Goal: Task Accomplishment & Management: Use online tool/utility

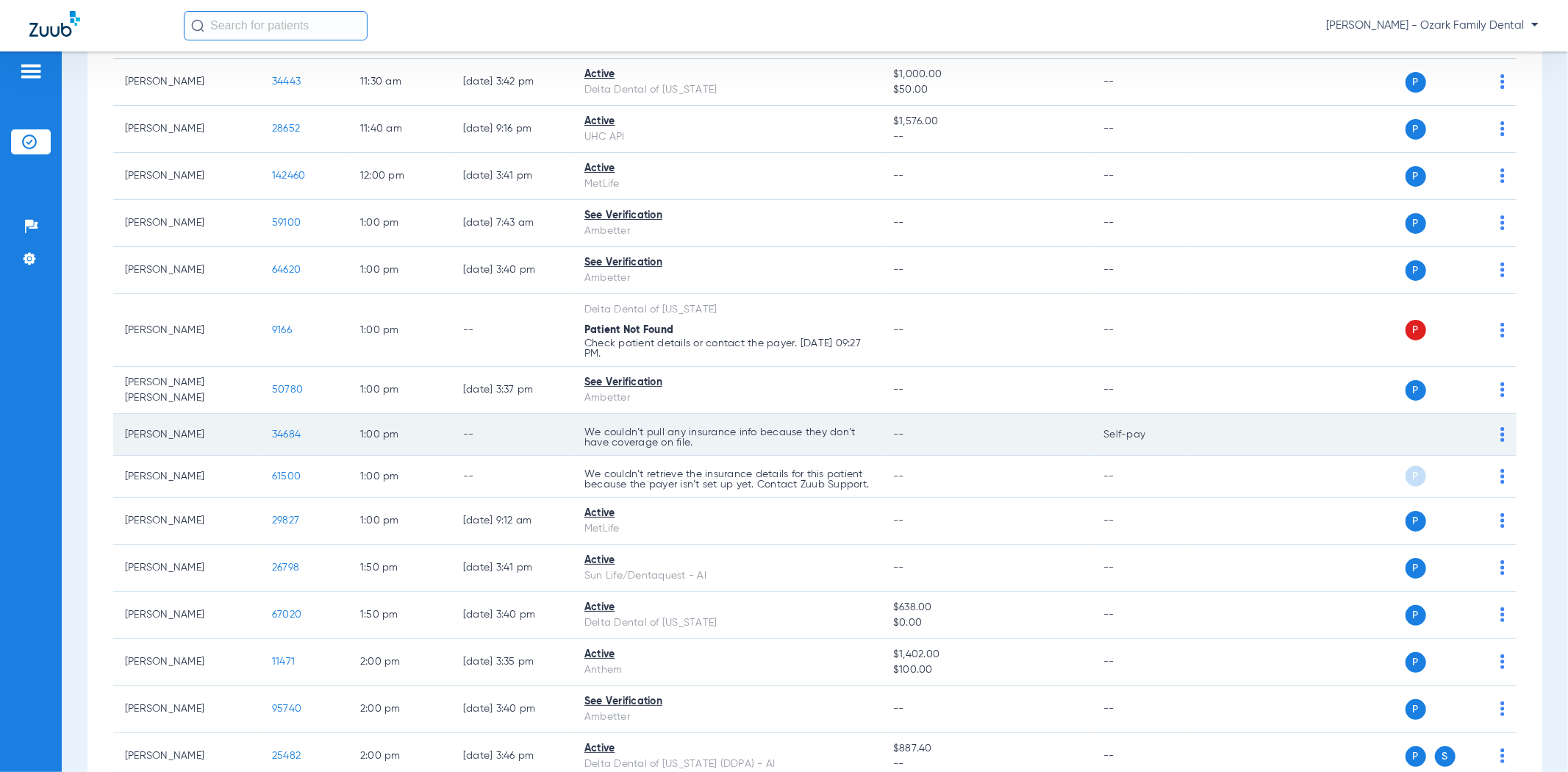
scroll to position [2214, 0]
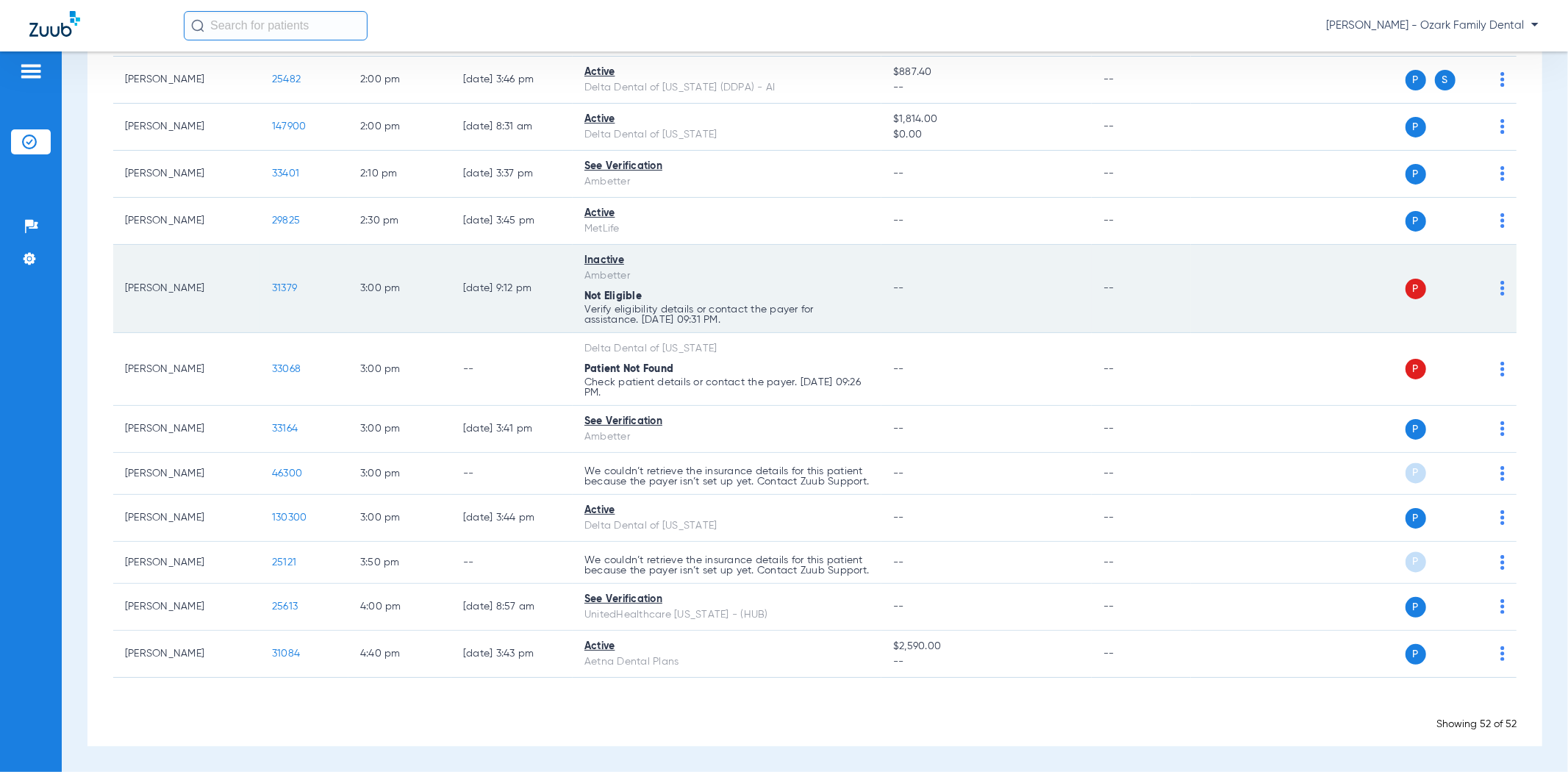
click at [1495, 263] on td "P S" at bounding box center [1353, 289] width 326 height 89
click at [1487, 279] on div "P S" at bounding box center [1347, 289] width 314 height 21
click at [1500, 281] on img at bounding box center [1502, 288] width 4 height 15
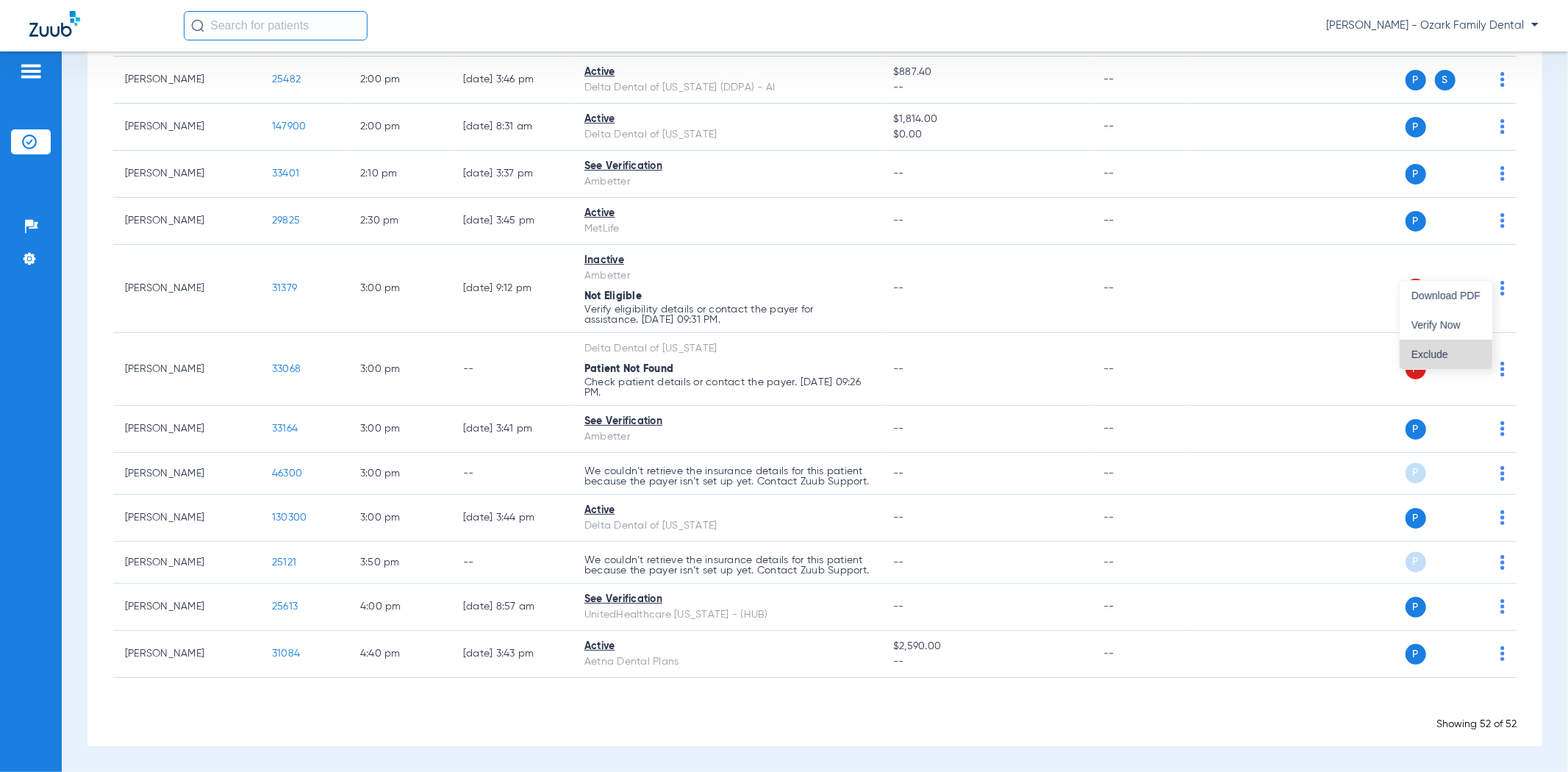
click at [1446, 355] on span "Exclude" at bounding box center [1446, 354] width 69 height 10
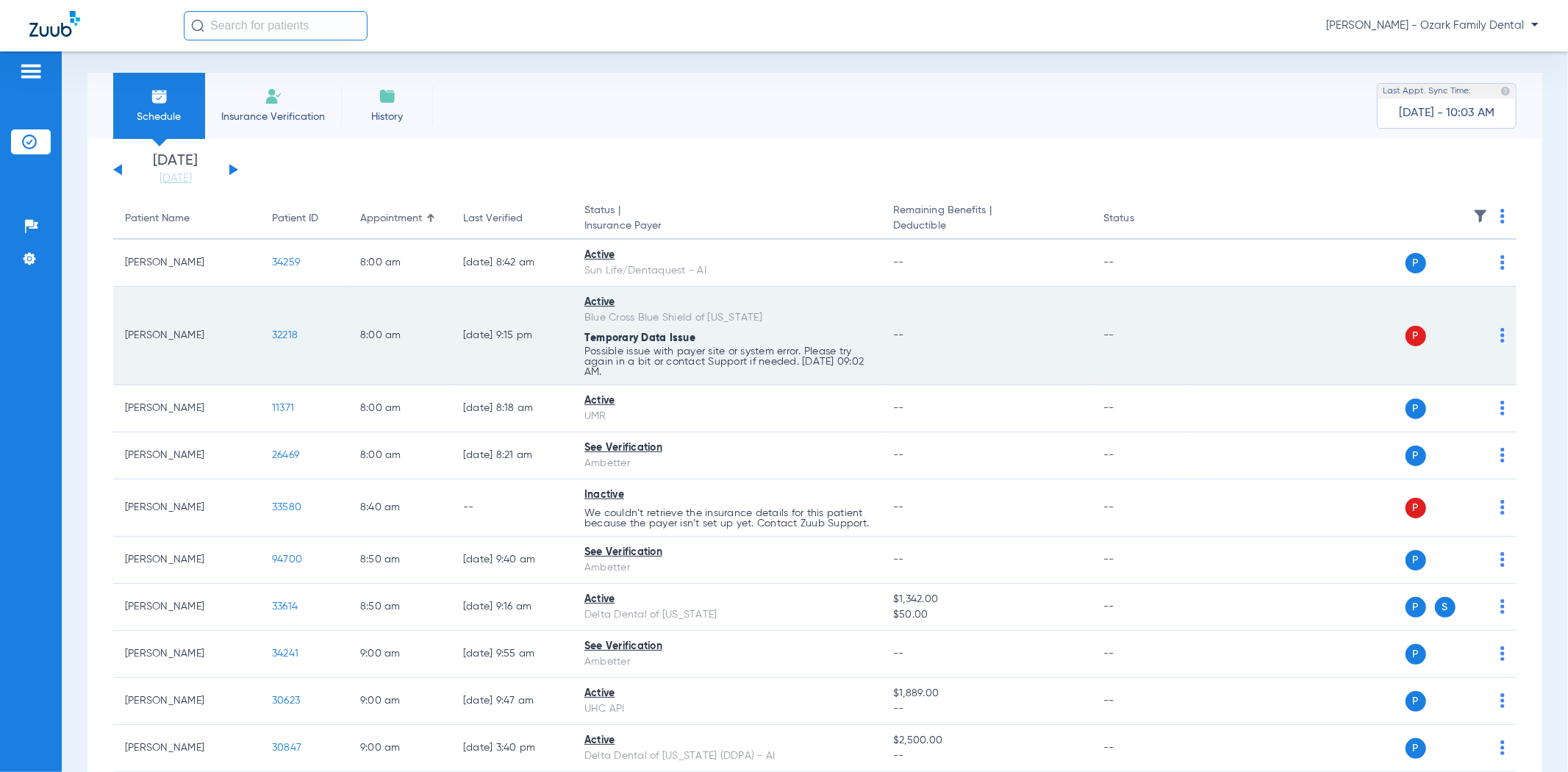
scroll to position [0, 0]
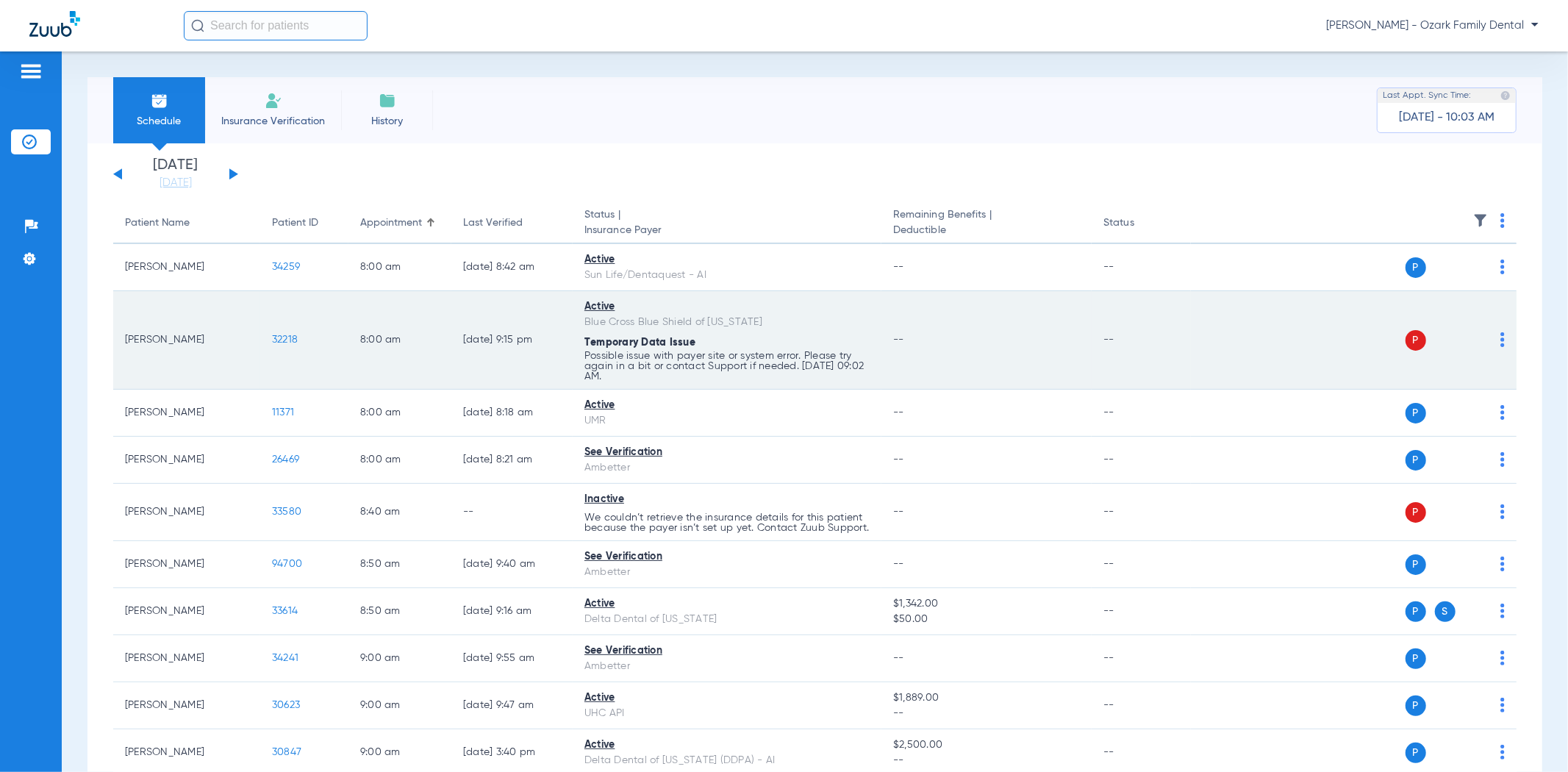
click at [1485, 340] on div "P S" at bounding box center [1347, 340] width 314 height 21
click at [1500, 339] on img at bounding box center [1502, 339] width 4 height 15
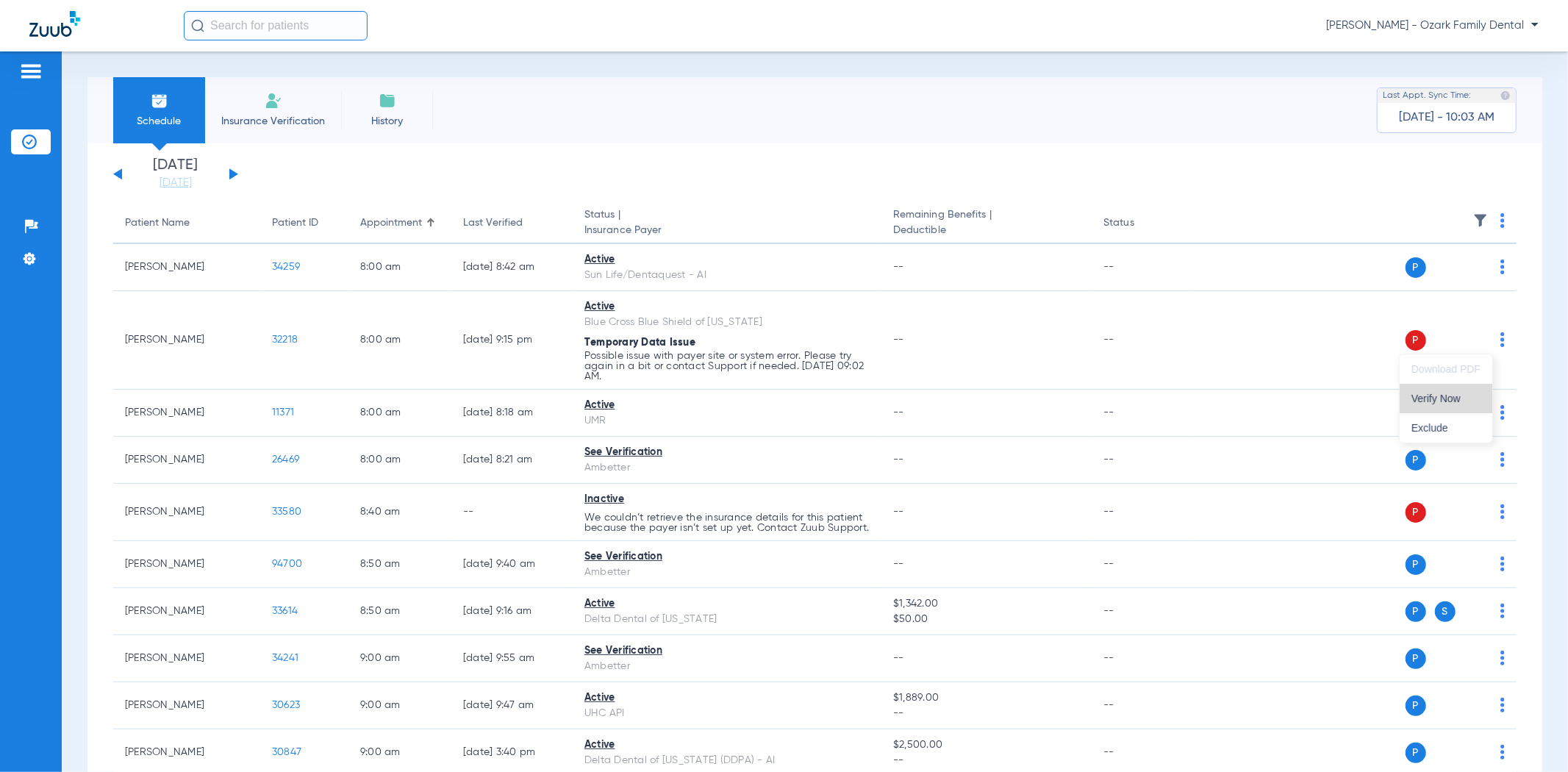
click at [1435, 398] on span "Verify Now" at bounding box center [1446, 398] width 69 height 10
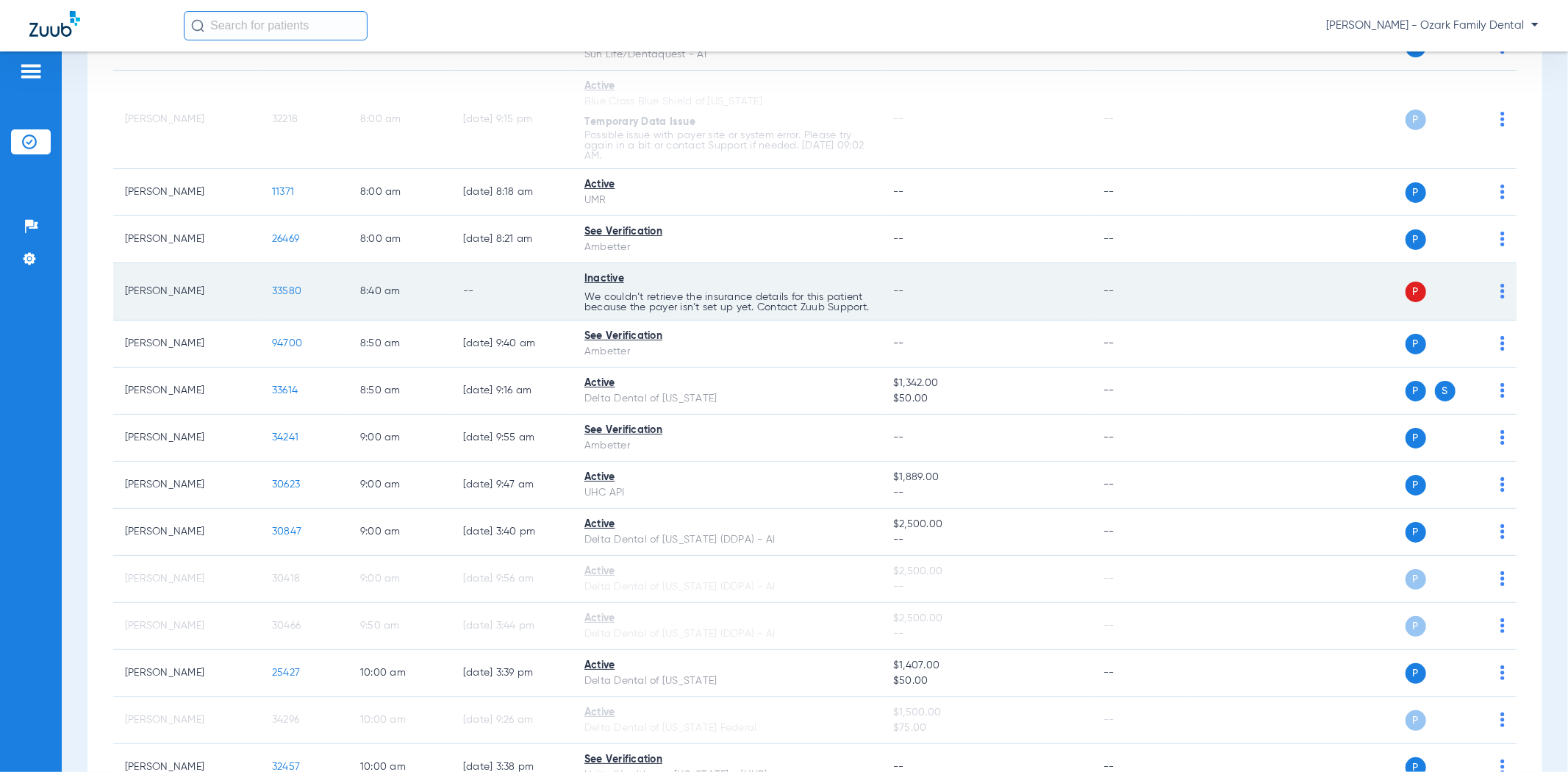
scroll to position [245, 0]
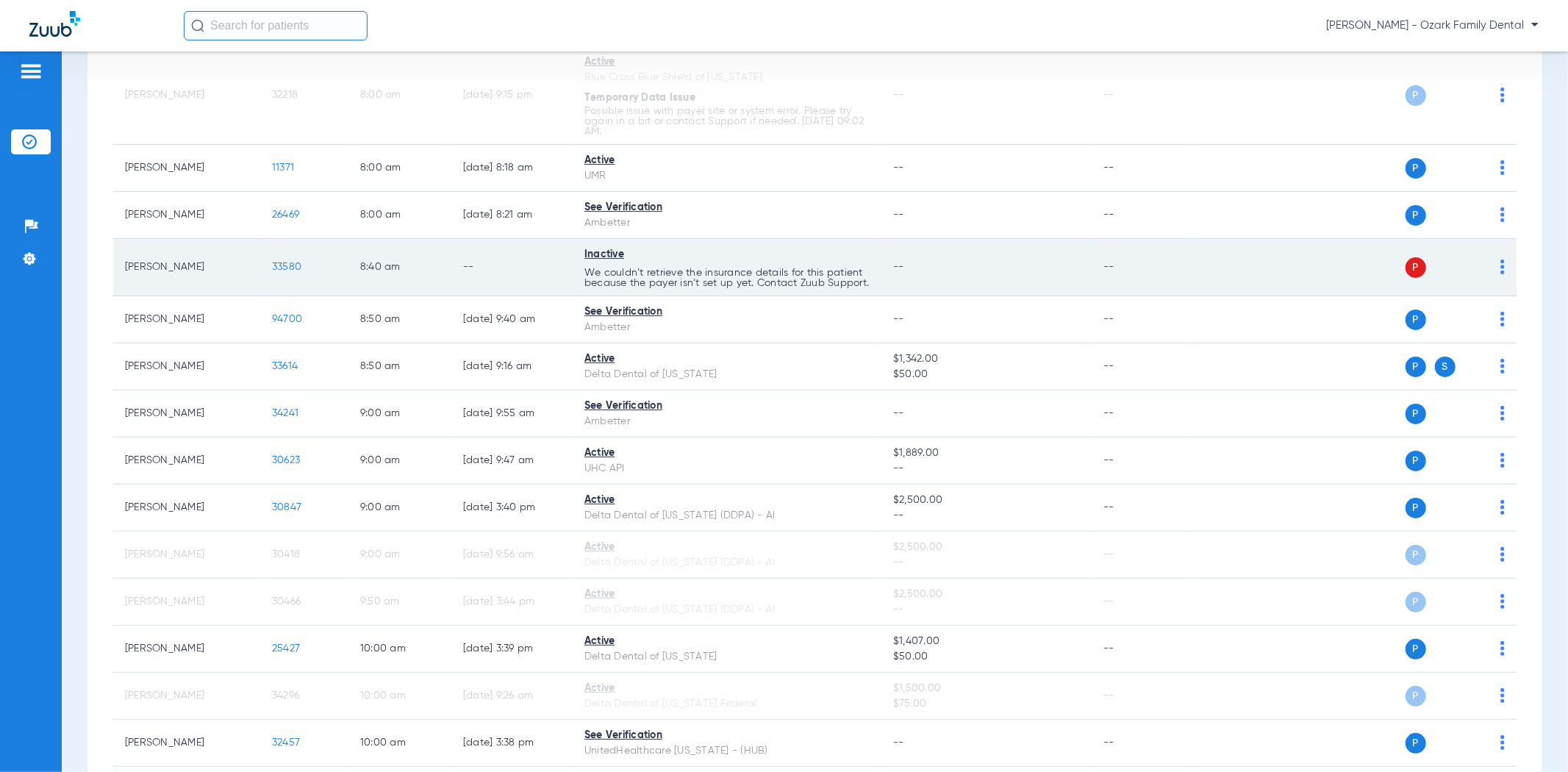
click at [1493, 277] on td "P S" at bounding box center [1353, 267] width 326 height 58
click at [1492, 273] on td "P S" at bounding box center [1353, 267] width 326 height 58
click at [1493, 269] on td "P S" at bounding box center [1353, 267] width 326 height 58
click at [1500, 268] on img at bounding box center [1502, 267] width 4 height 15
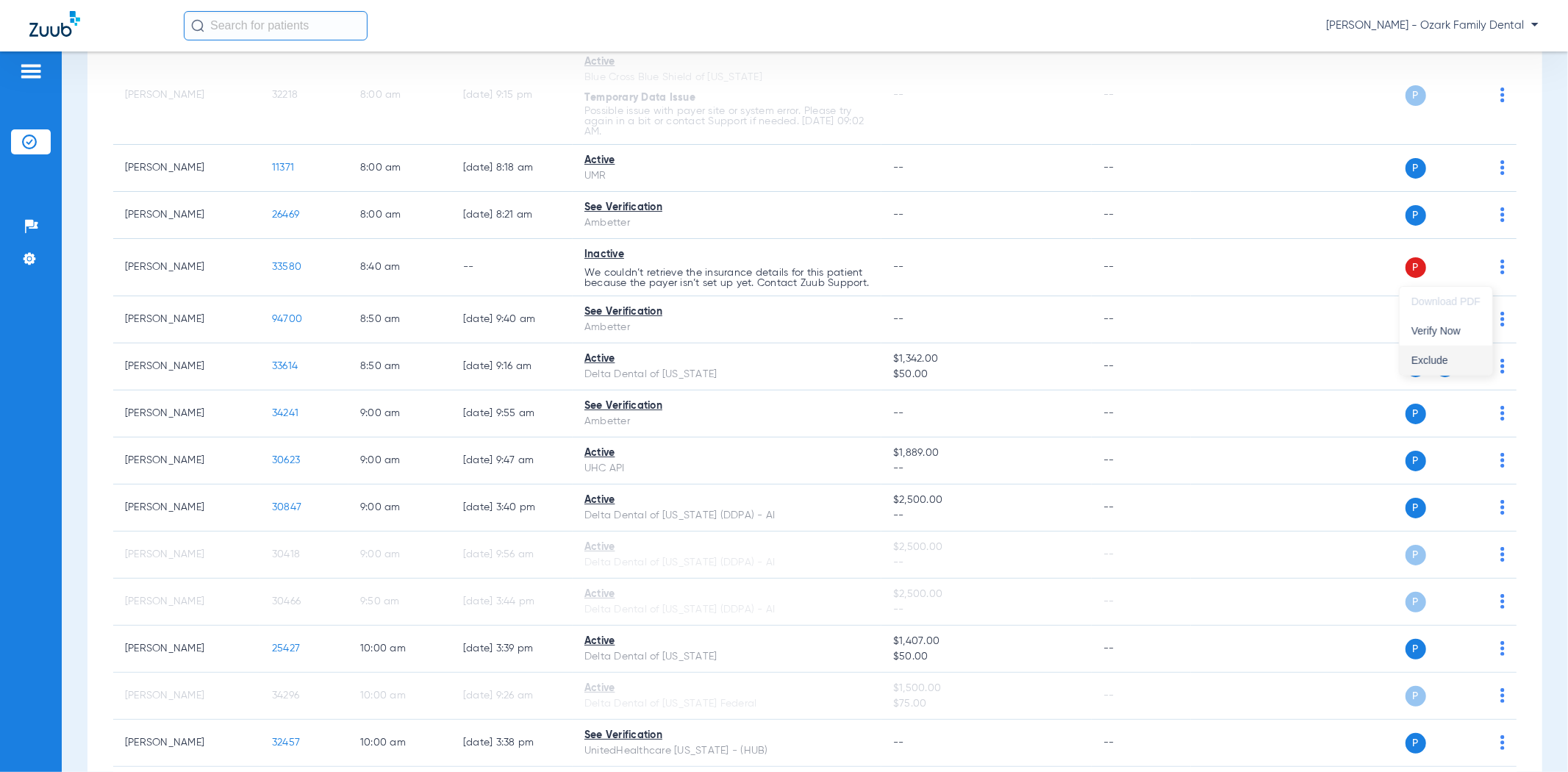
click at [1436, 361] on span "Exclude" at bounding box center [1446, 360] width 69 height 10
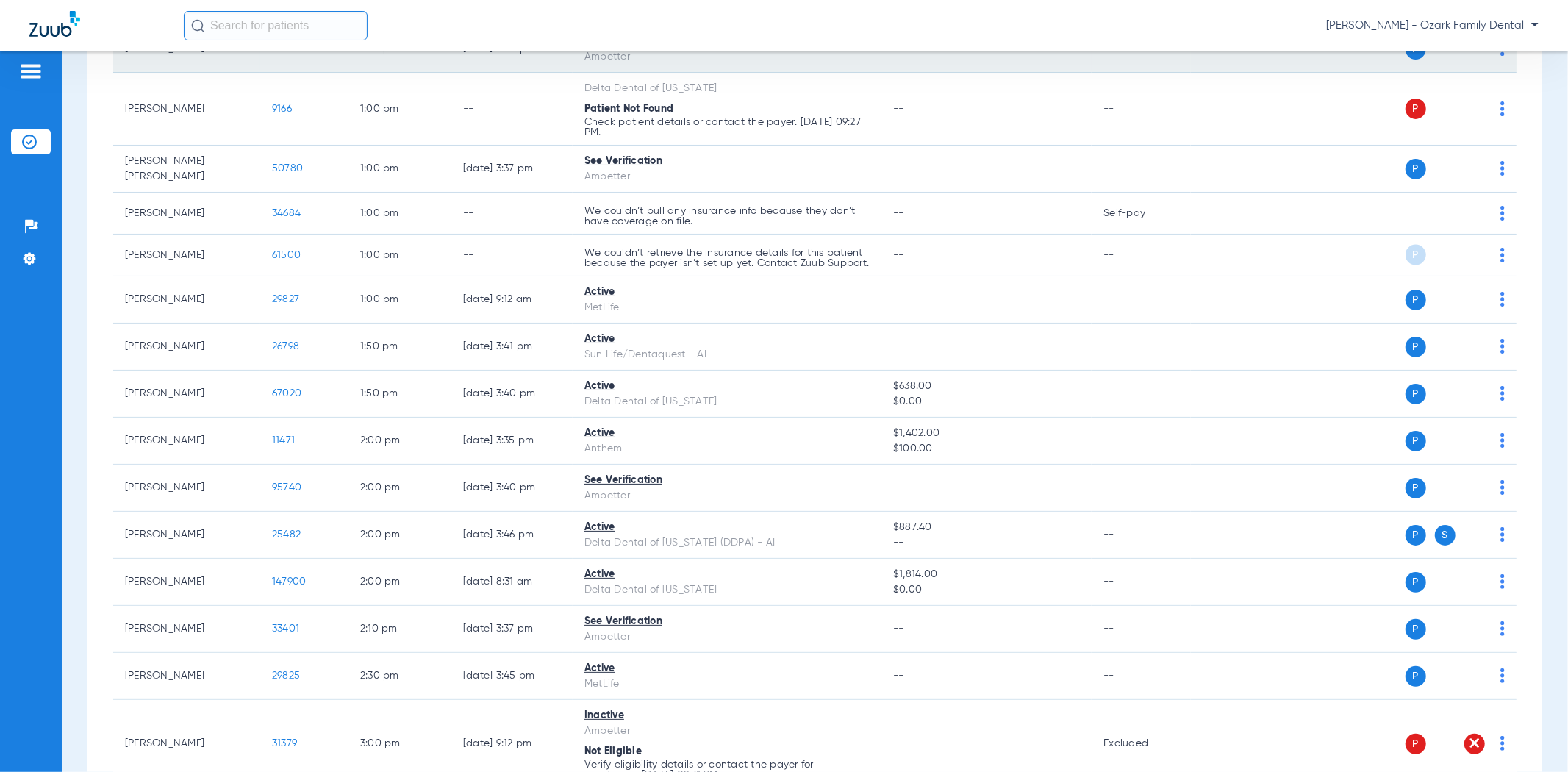
scroll to position [1706, 0]
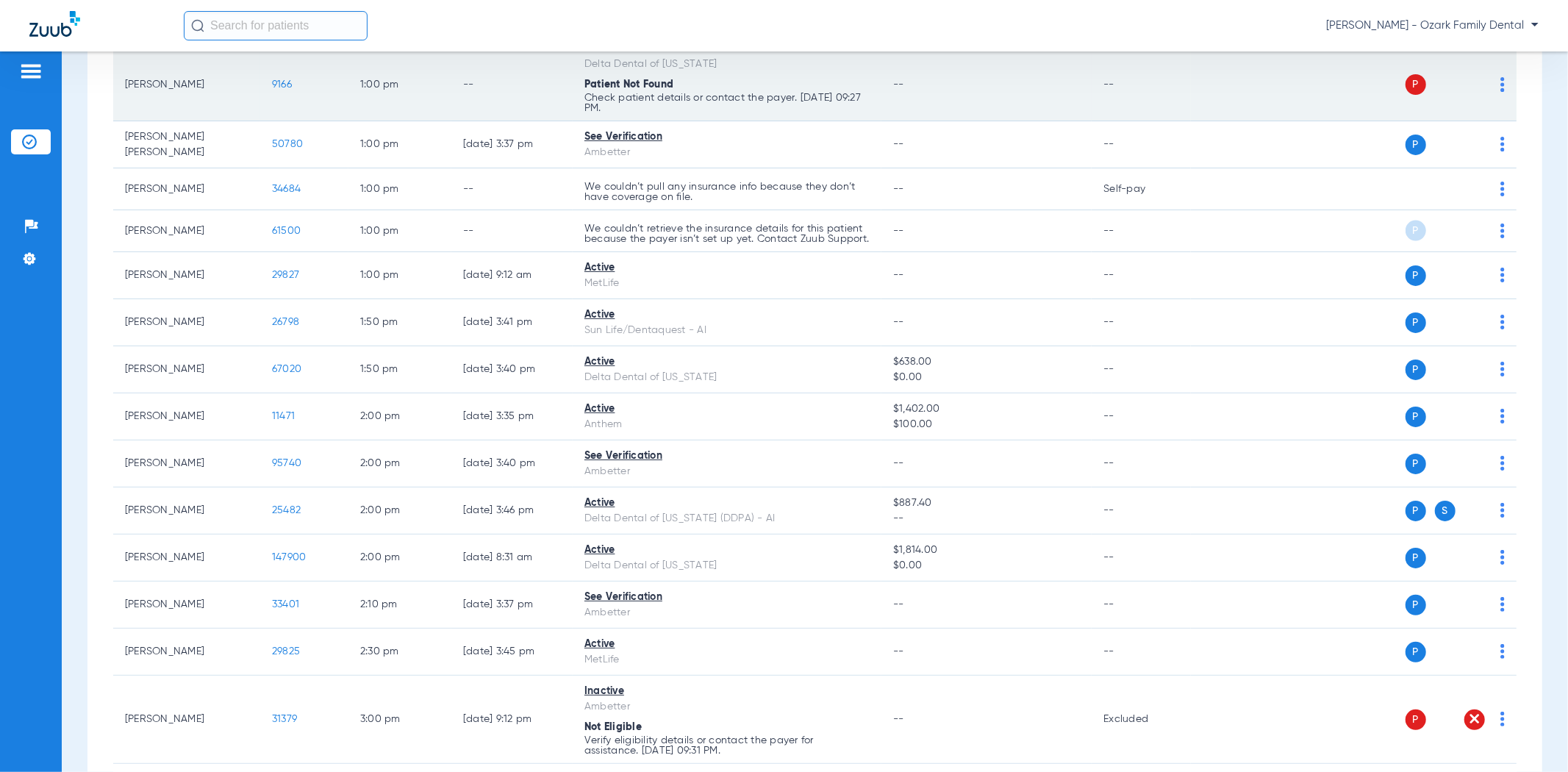
click at [204, 121] on td "[PERSON_NAME]" at bounding box center [187, 84] width 147 height 73
click at [204, 120] on td "[PERSON_NAME]" at bounding box center [187, 84] width 147 height 73
click at [285, 89] on span "9166" at bounding box center [281, 84] width 20 height 10
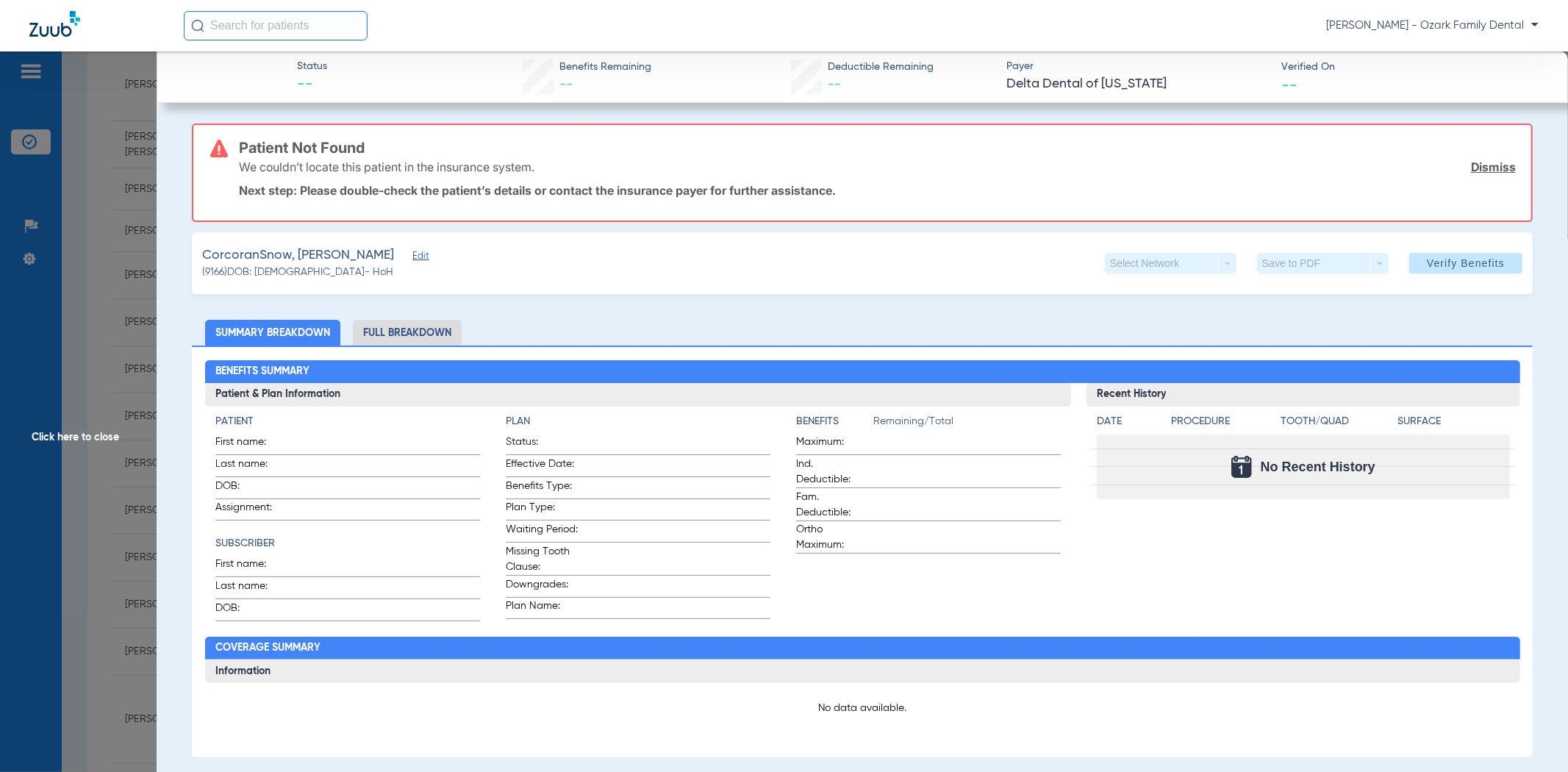
click at [1499, 165] on link "Dismiss" at bounding box center [1493, 167] width 45 height 15
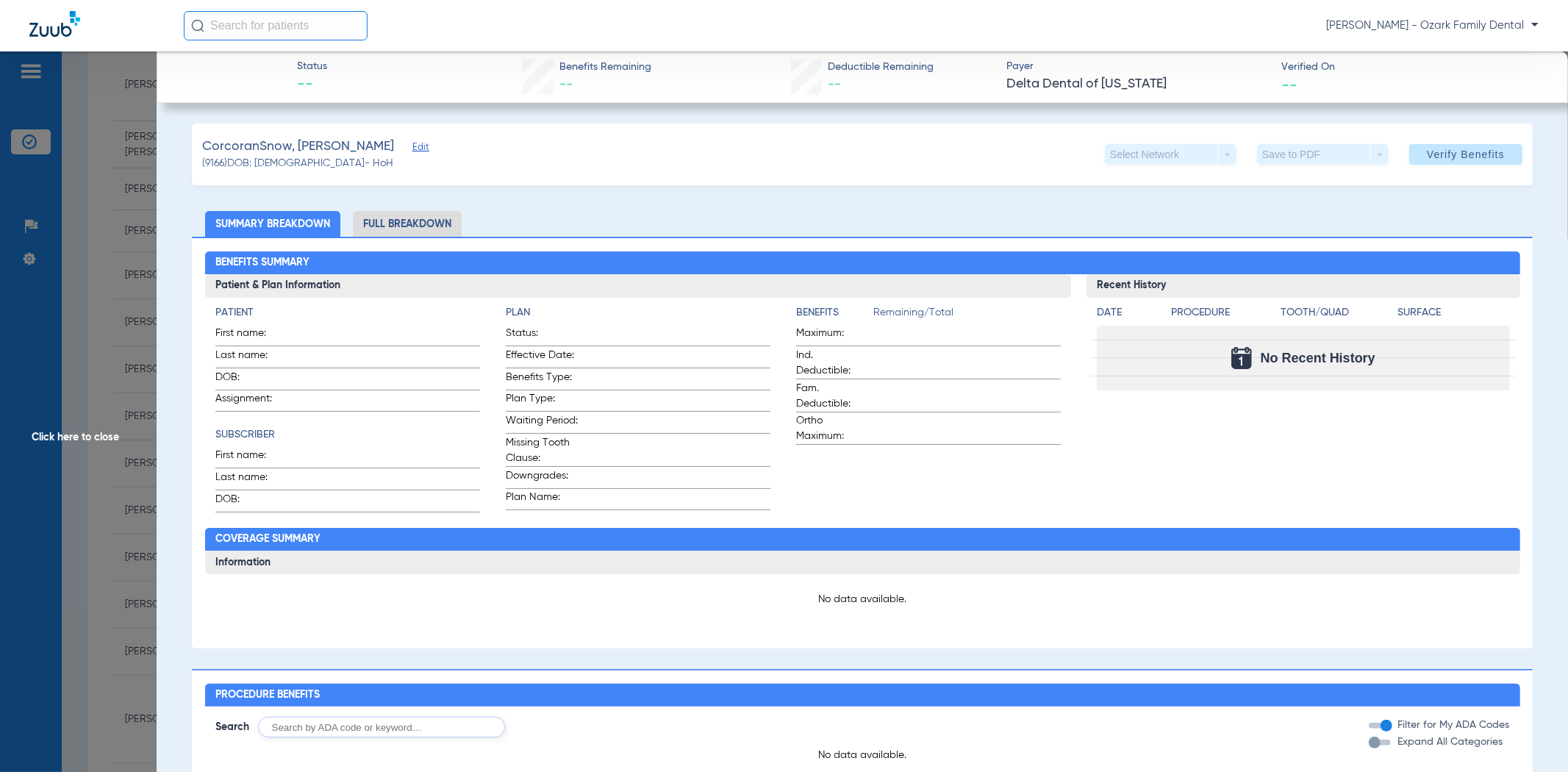
click at [413, 148] on span "Edit" at bounding box center [419, 149] width 13 height 14
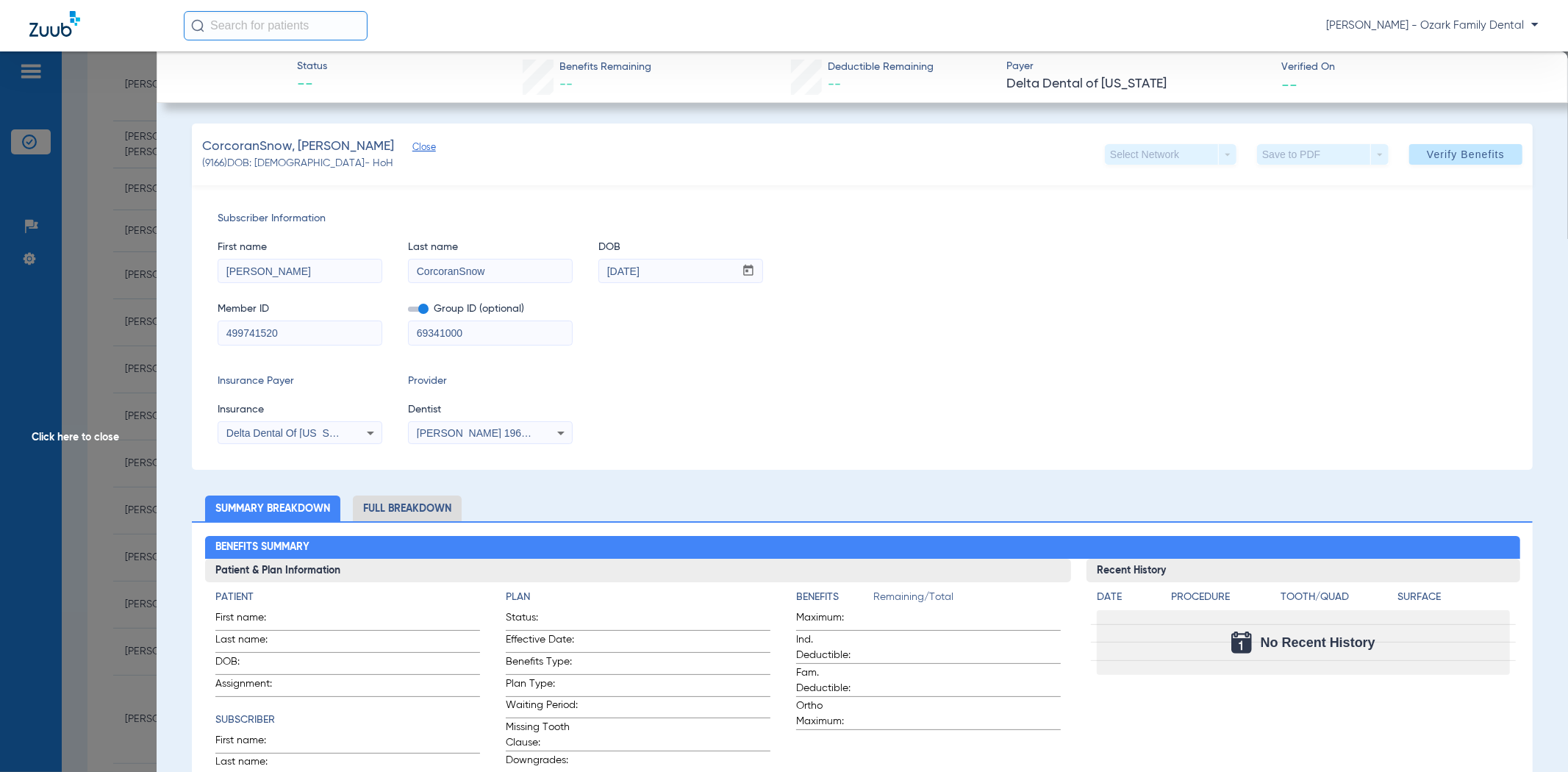
click at [464, 273] on input "CorcoranSnow" at bounding box center [490, 271] width 163 height 23
click at [459, 273] on input "CorcoranSnow" at bounding box center [490, 271] width 163 height 23
type input "[PERSON_NAME]"
click at [751, 426] on div "Insurance Payer Insurance Delta Dental Of [US_STATE] Provider Dentist [PERSON_N…" at bounding box center [862, 408] width 1289 height 70
click at [1473, 155] on span "Verify Benefits" at bounding box center [1466, 155] width 78 height 12
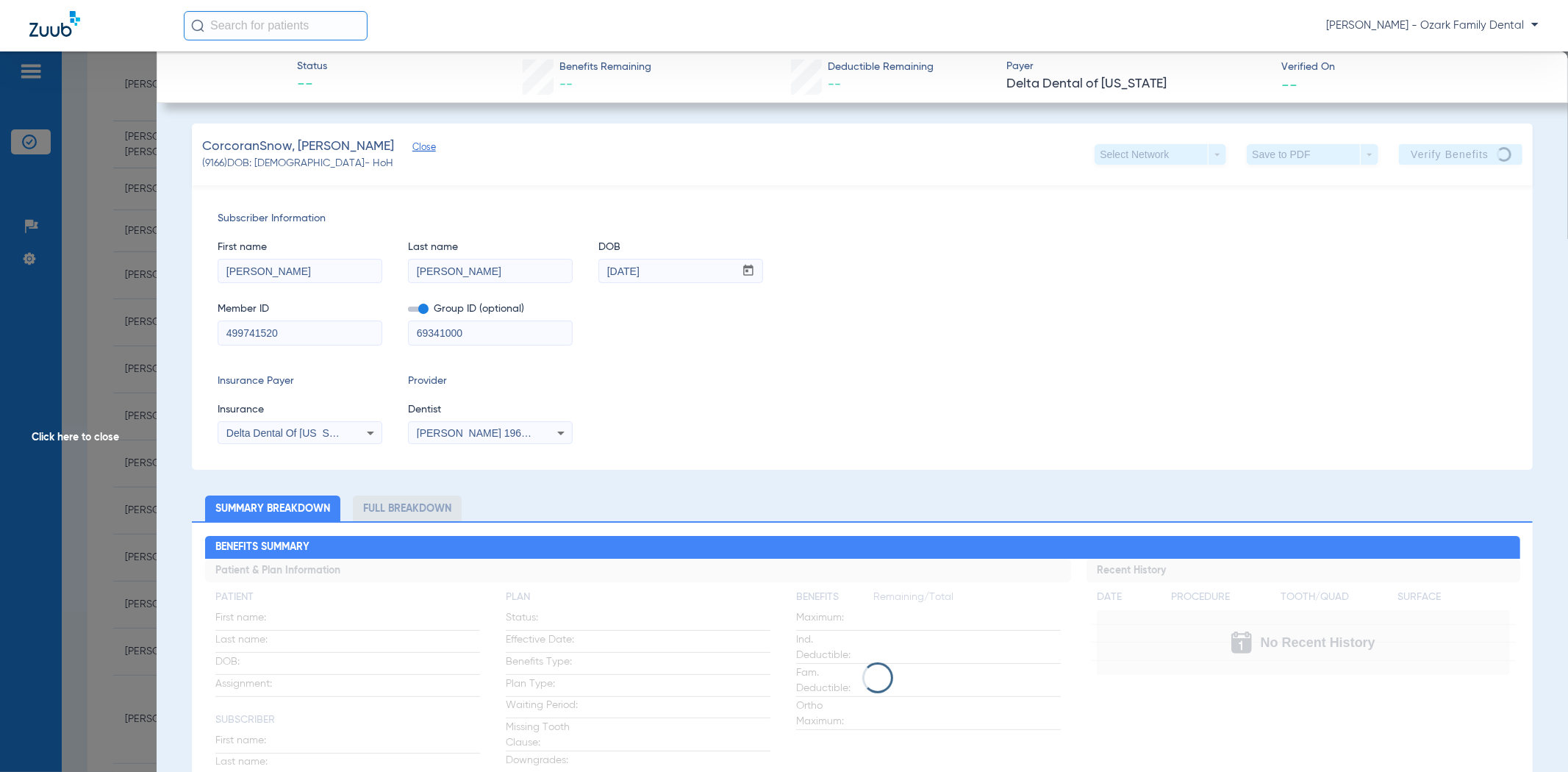
click at [63, 548] on span "Click here to close" at bounding box center [78, 438] width 156 height 772
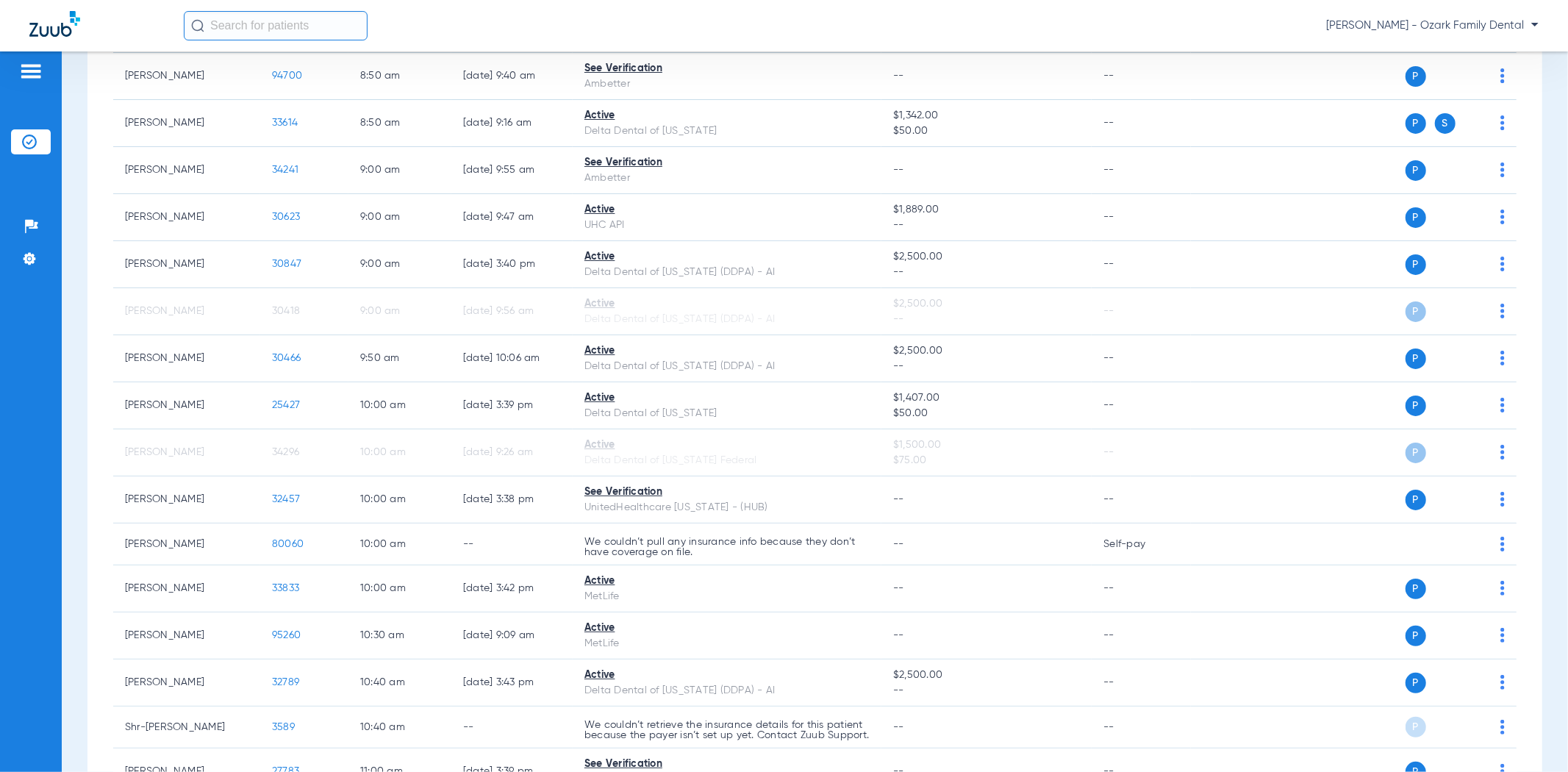
scroll to position [0, 0]
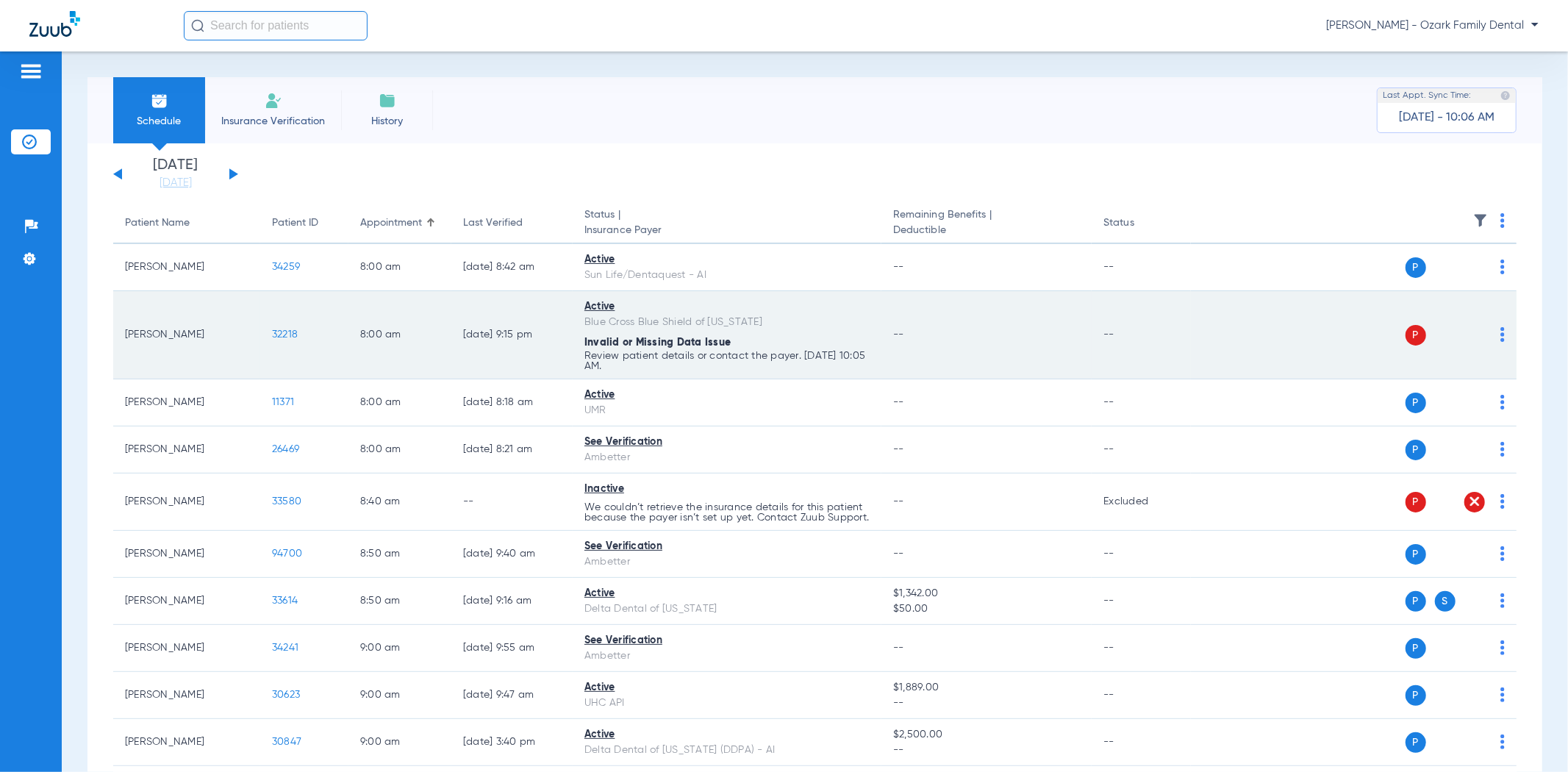
click at [1494, 334] on td "P S" at bounding box center [1353, 335] width 326 height 89
click at [1500, 334] on img at bounding box center [1502, 334] width 4 height 15
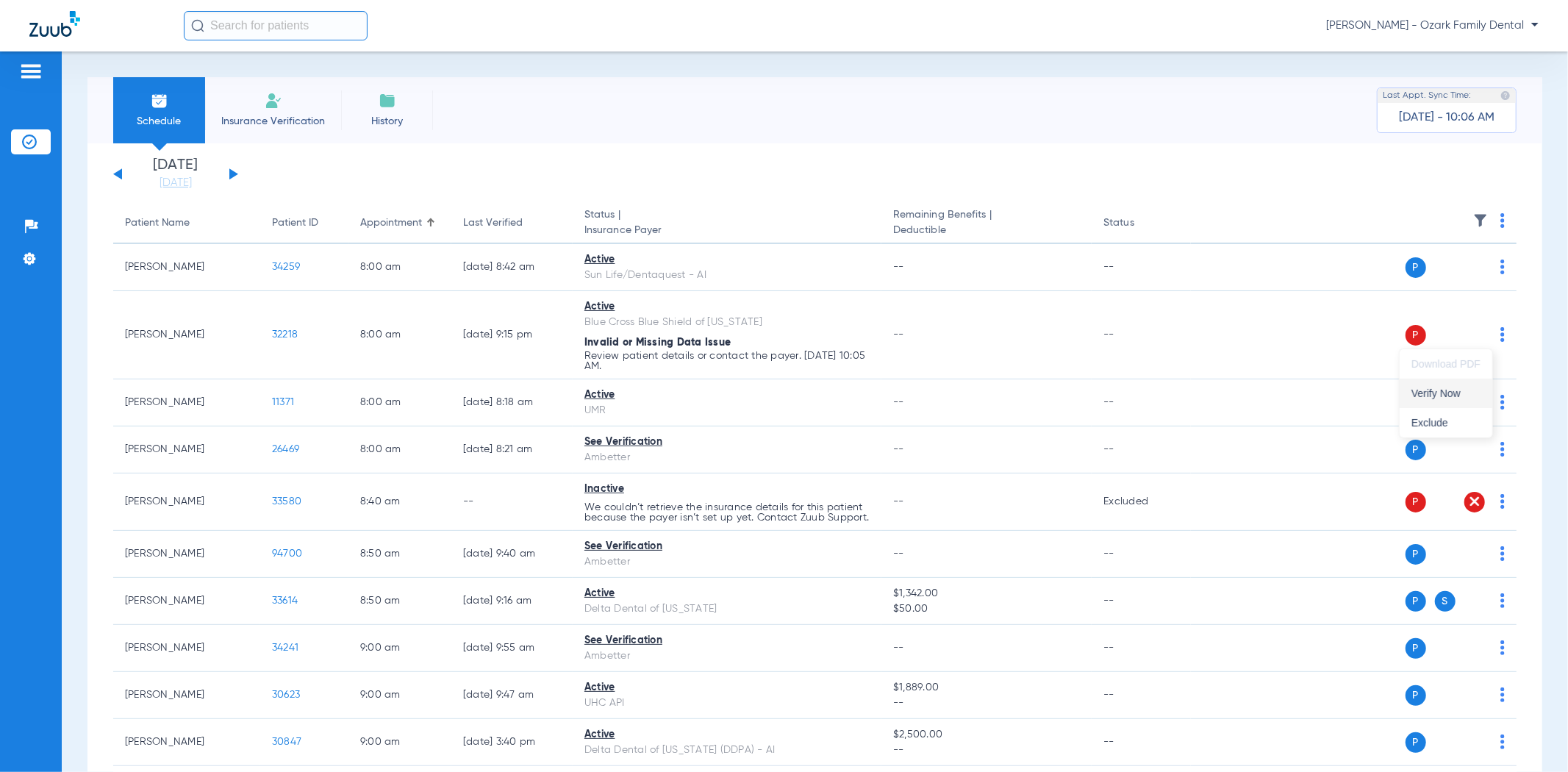
click at [1441, 394] on span "Verify Now" at bounding box center [1446, 393] width 69 height 10
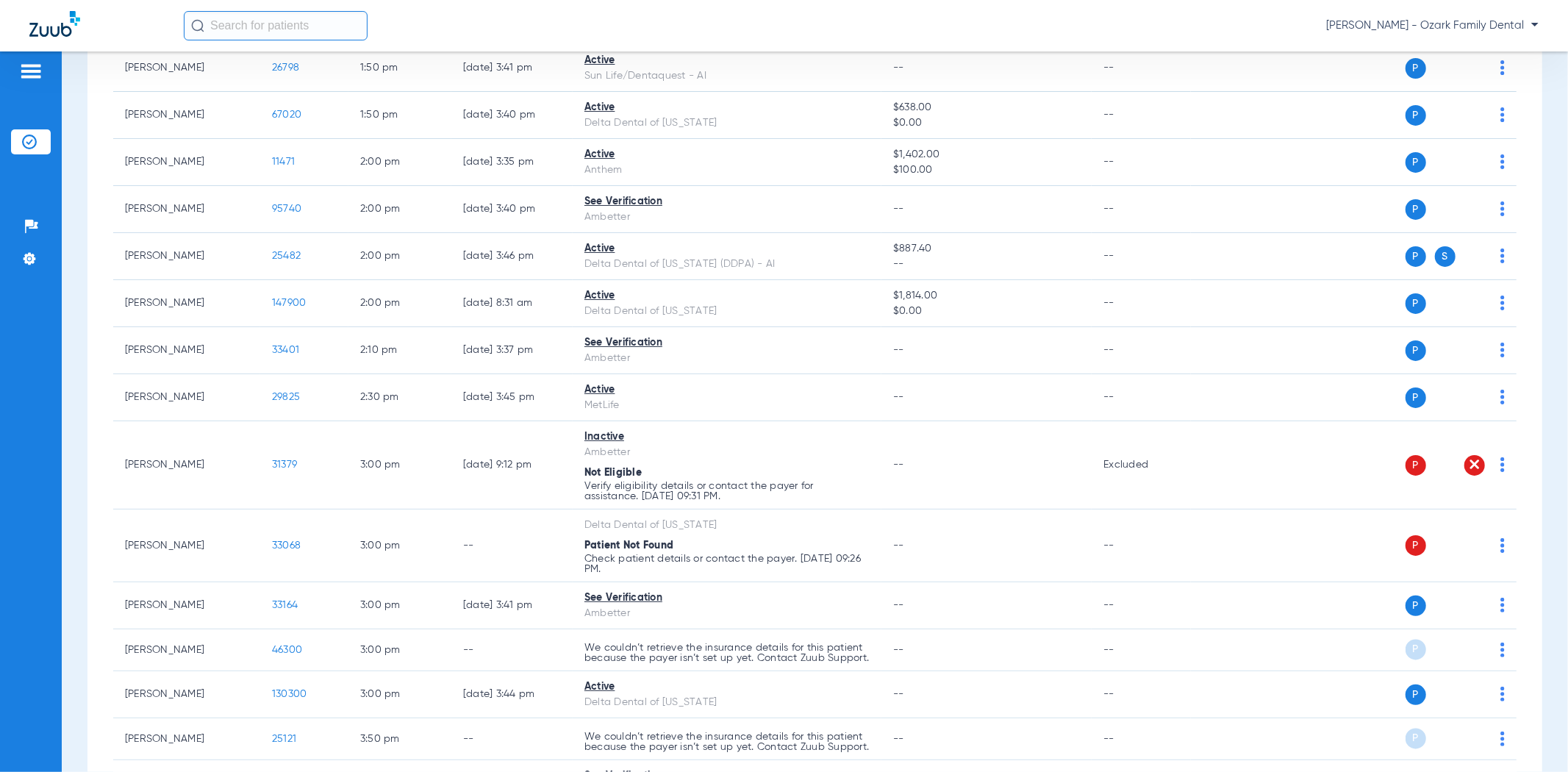
scroll to position [2203, 0]
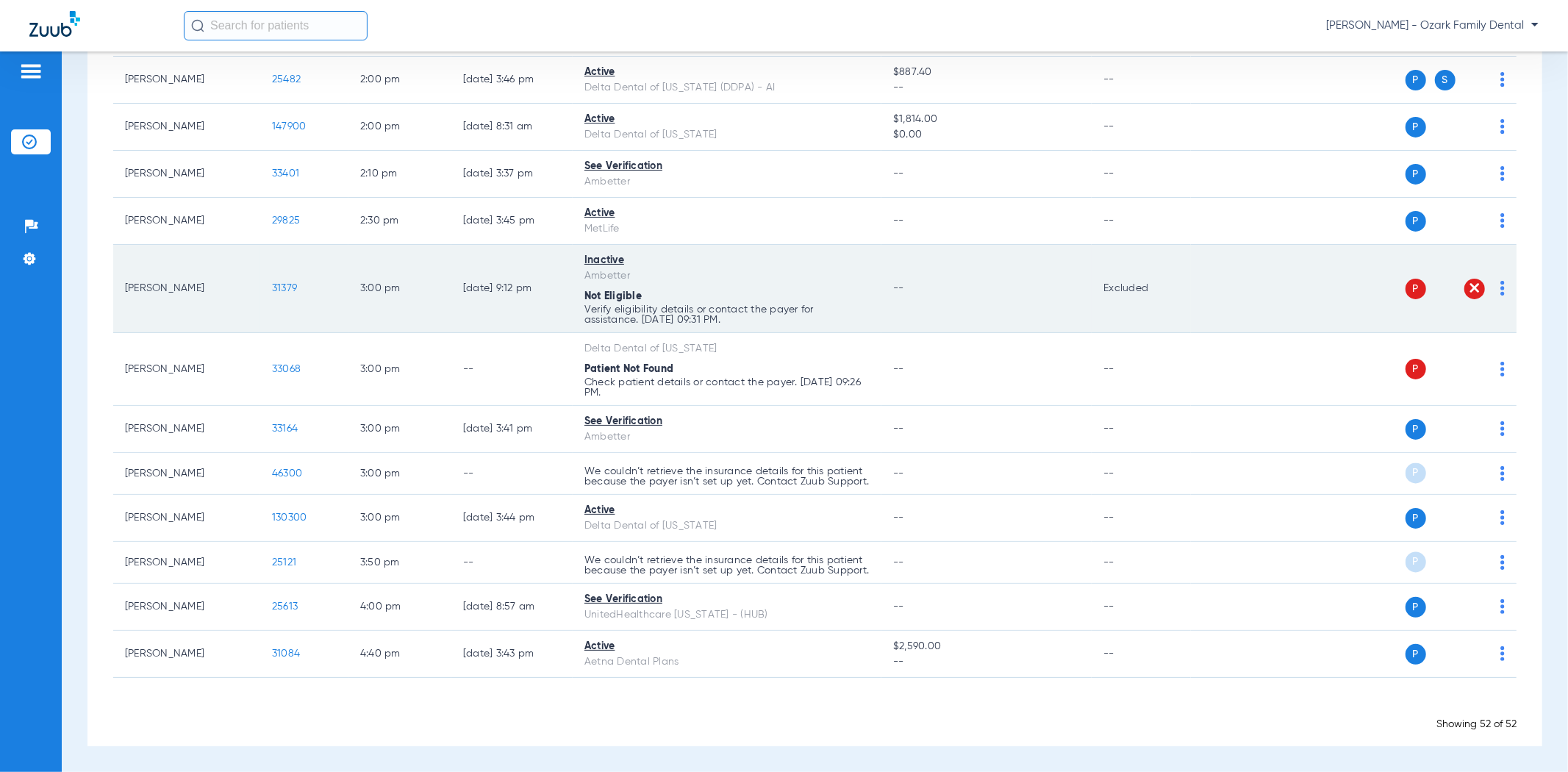
click at [1500, 281] on img at bounding box center [1502, 288] width 4 height 15
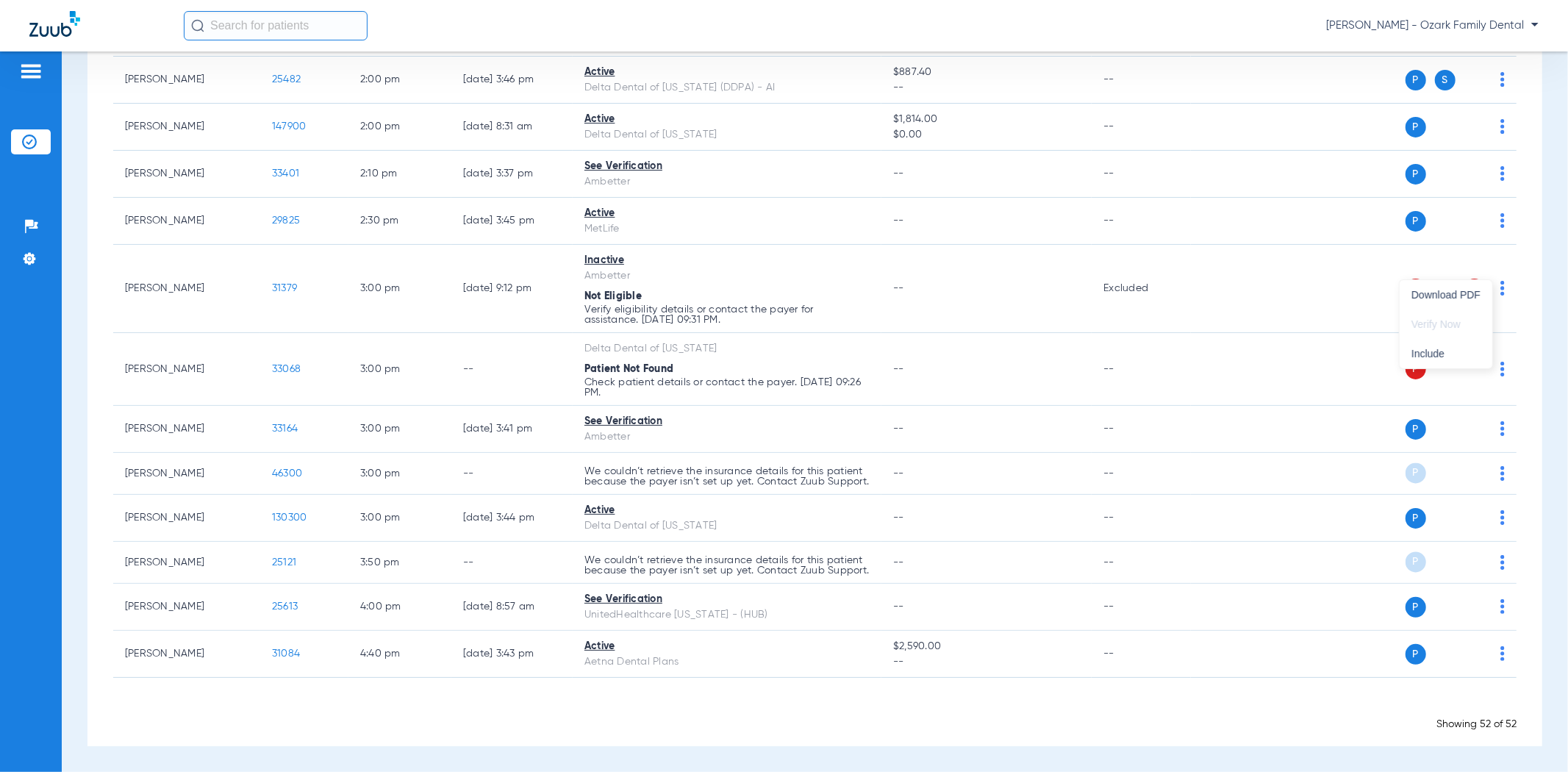
click at [1549, 279] on div at bounding box center [784, 386] width 1568 height 772
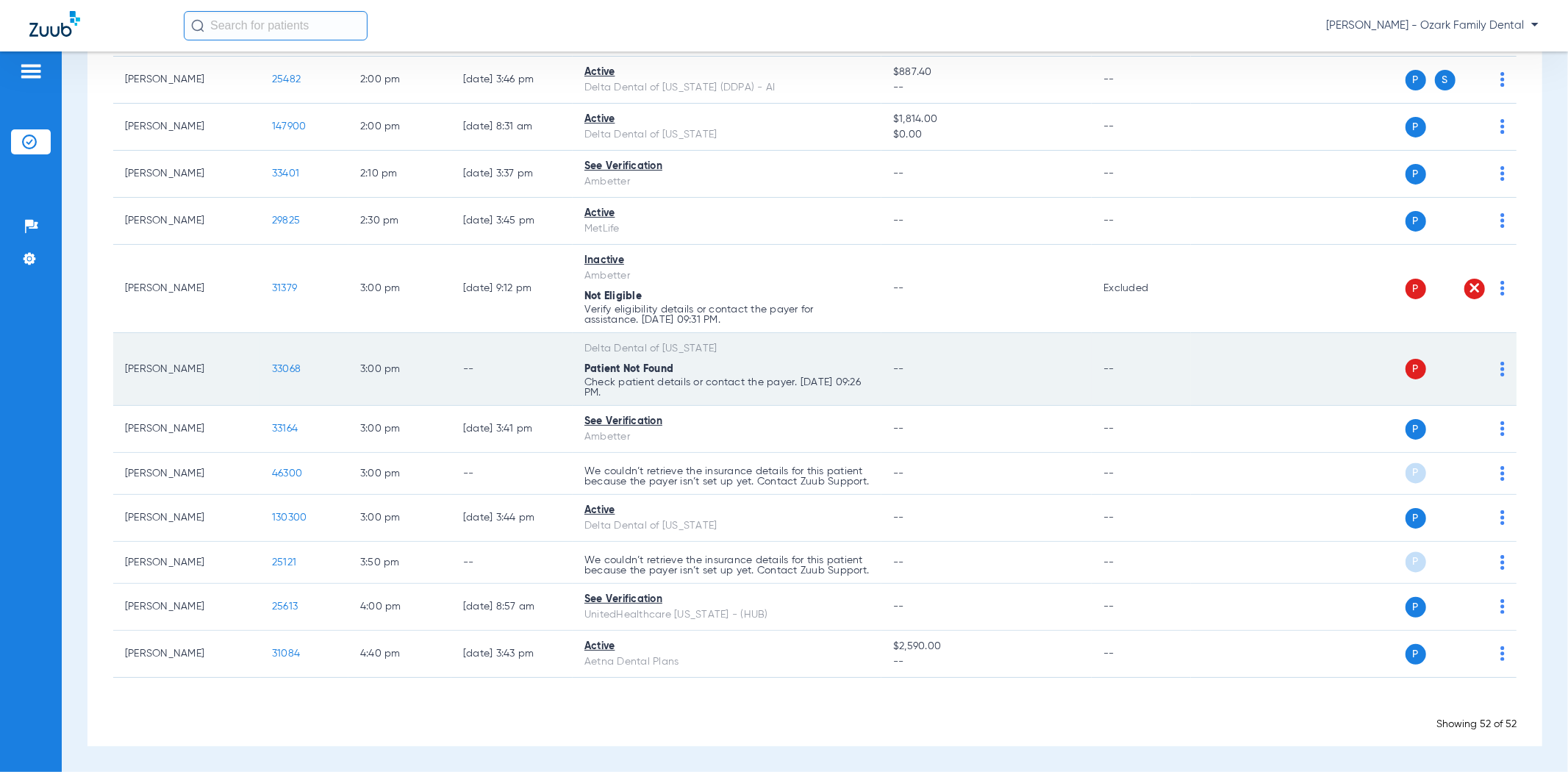
click at [291, 364] on span "33068" at bounding box center [285, 369] width 28 height 10
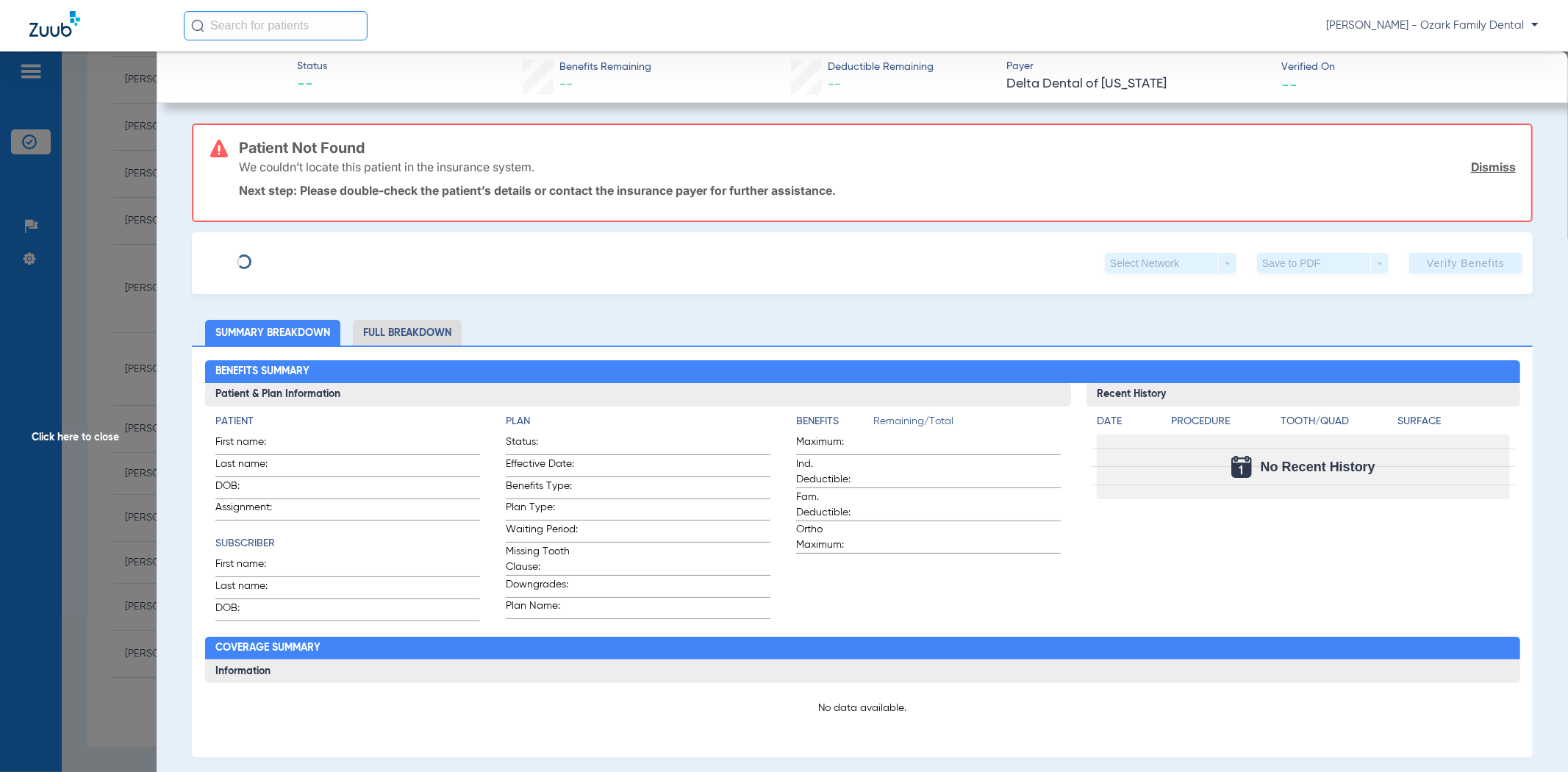
type input "[PERSON_NAME]"
type input "[DATE]"
type input "512828917"
type input "MO211310001003 or 00"
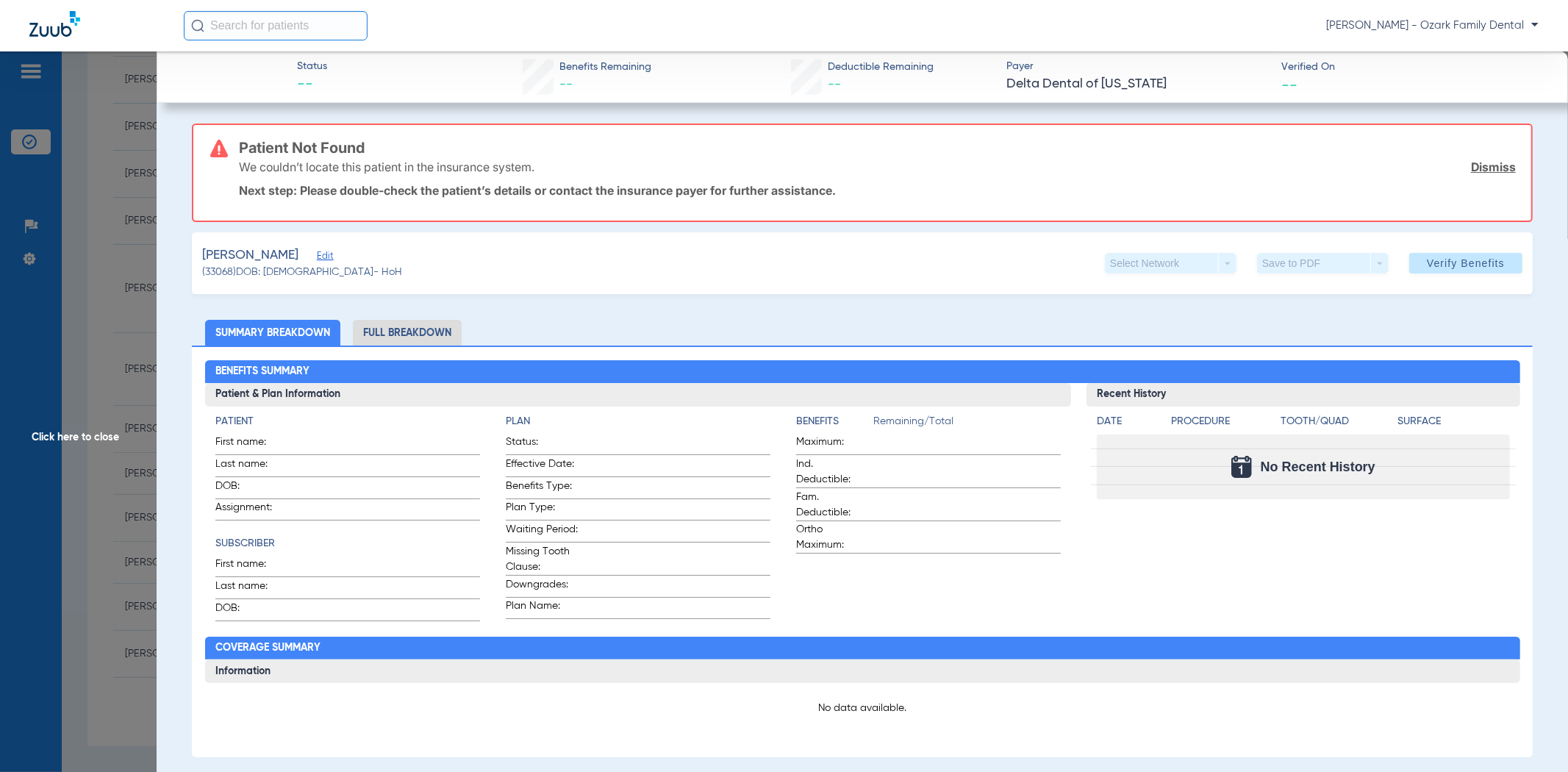
click at [1471, 164] on link "Dismiss" at bounding box center [1493, 167] width 45 height 15
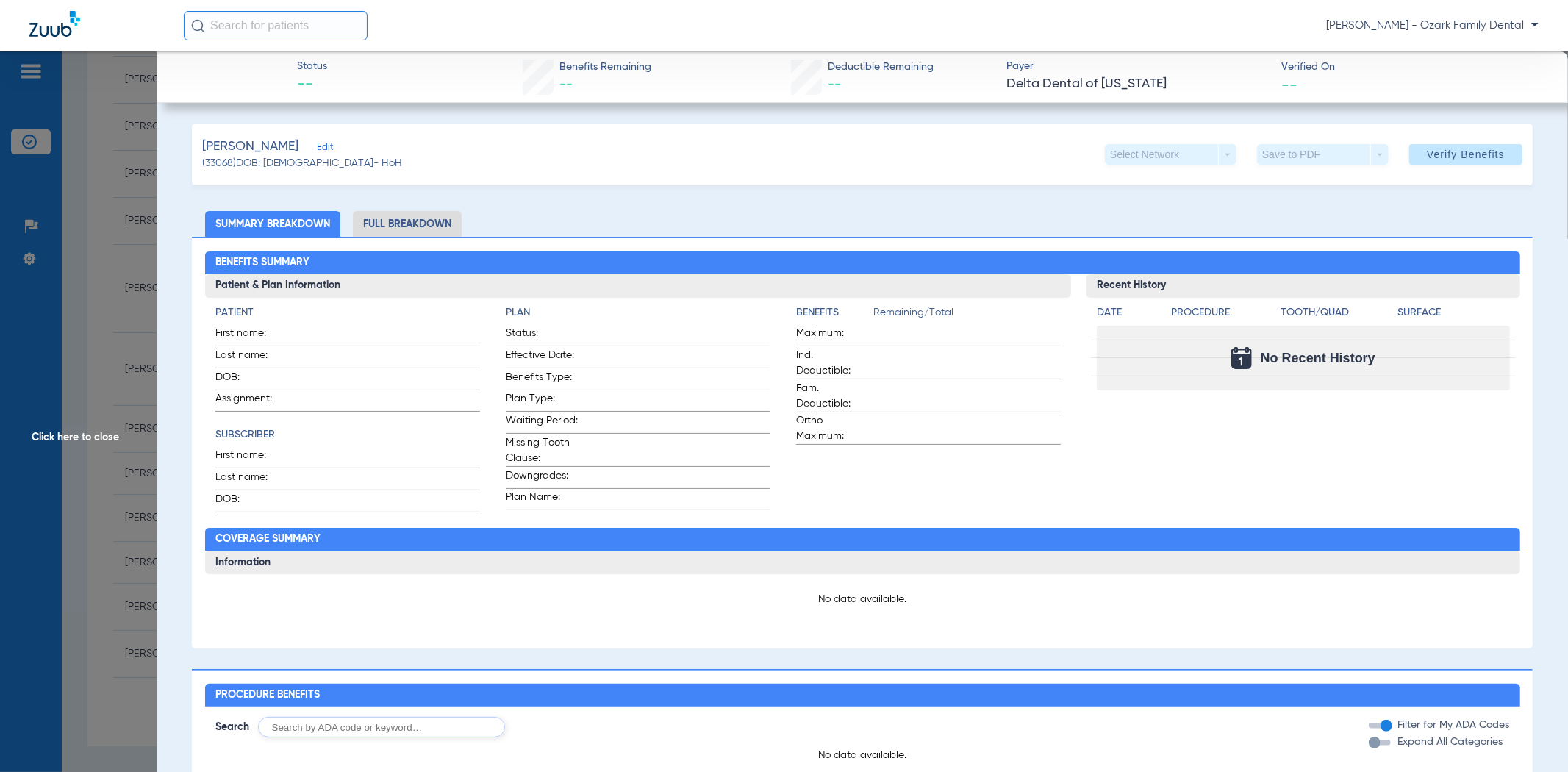
click at [318, 147] on span "Edit" at bounding box center [323, 149] width 13 height 14
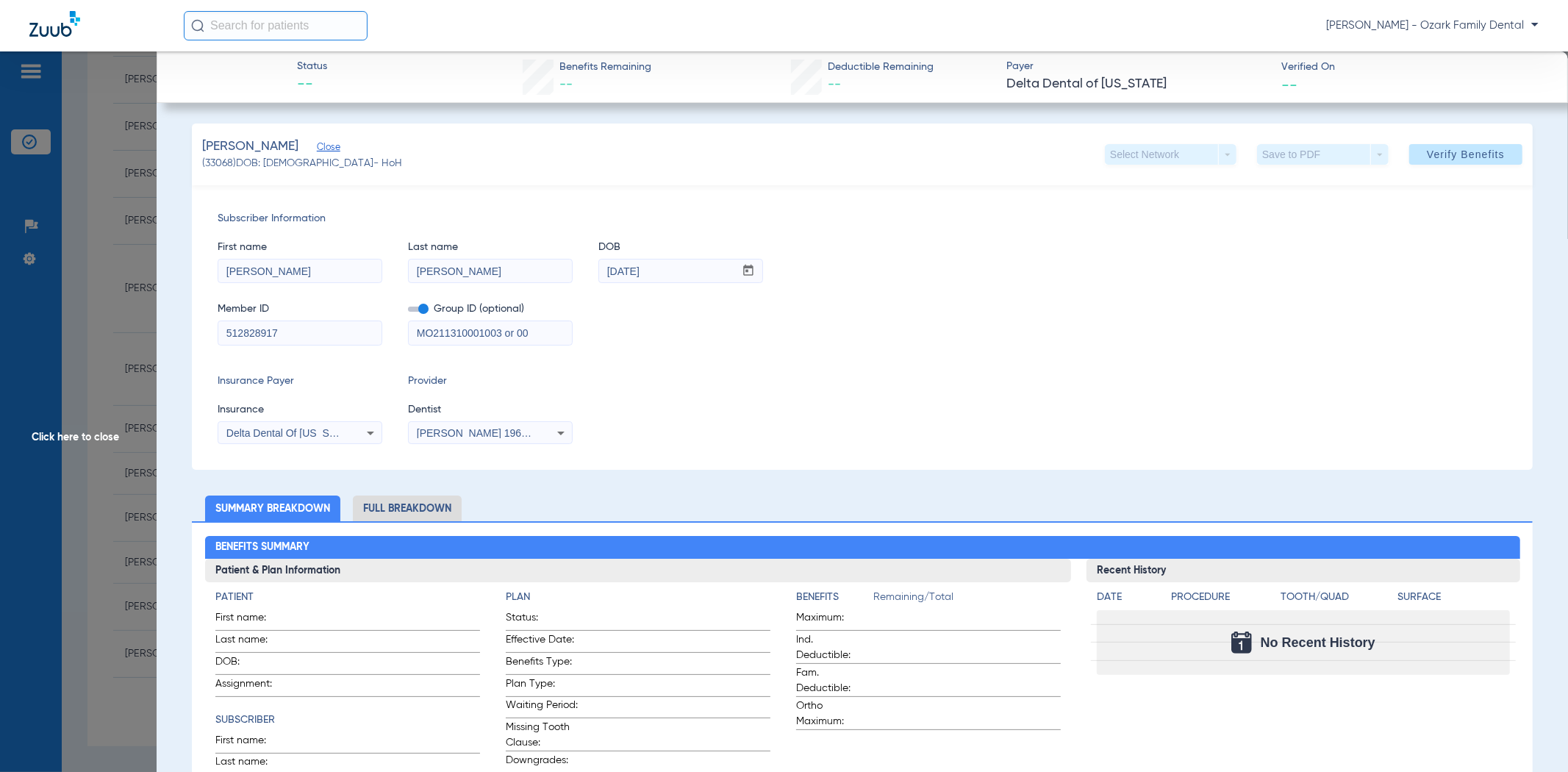
drag, startPoint x: 241, startPoint y: 268, endPoint x: 386, endPoint y: 267, distance: 145.0
click at [378, 267] on input "[PERSON_NAME]" at bounding box center [300, 271] width 163 height 23
type input "[PERSON_NAME]"
click at [1447, 147] on span at bounding box center [1466, 154] width 113 height 35
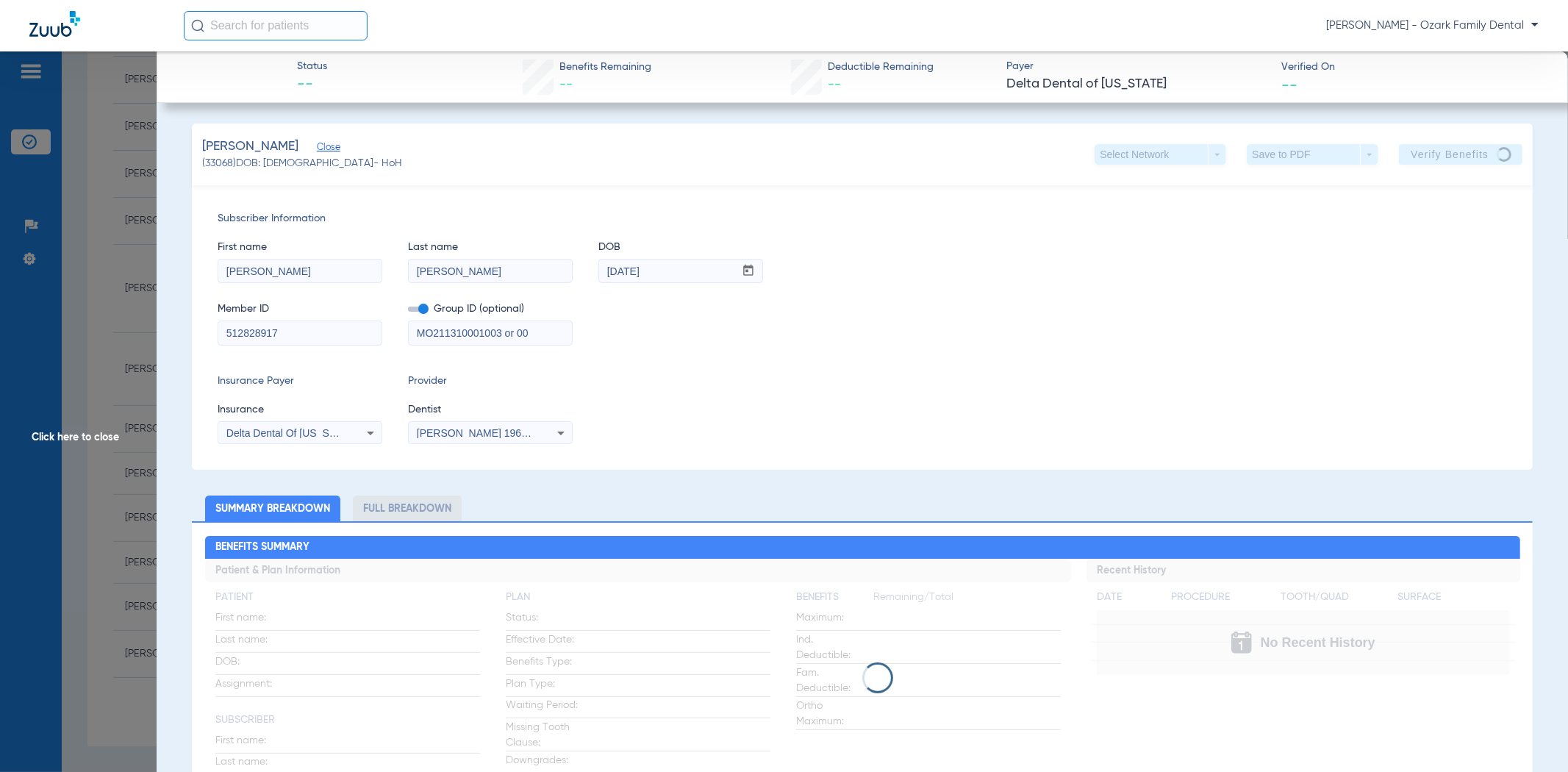
click at [111, 291] on span "Click here to close" at bounding box center [78, 438] width 156 height 772
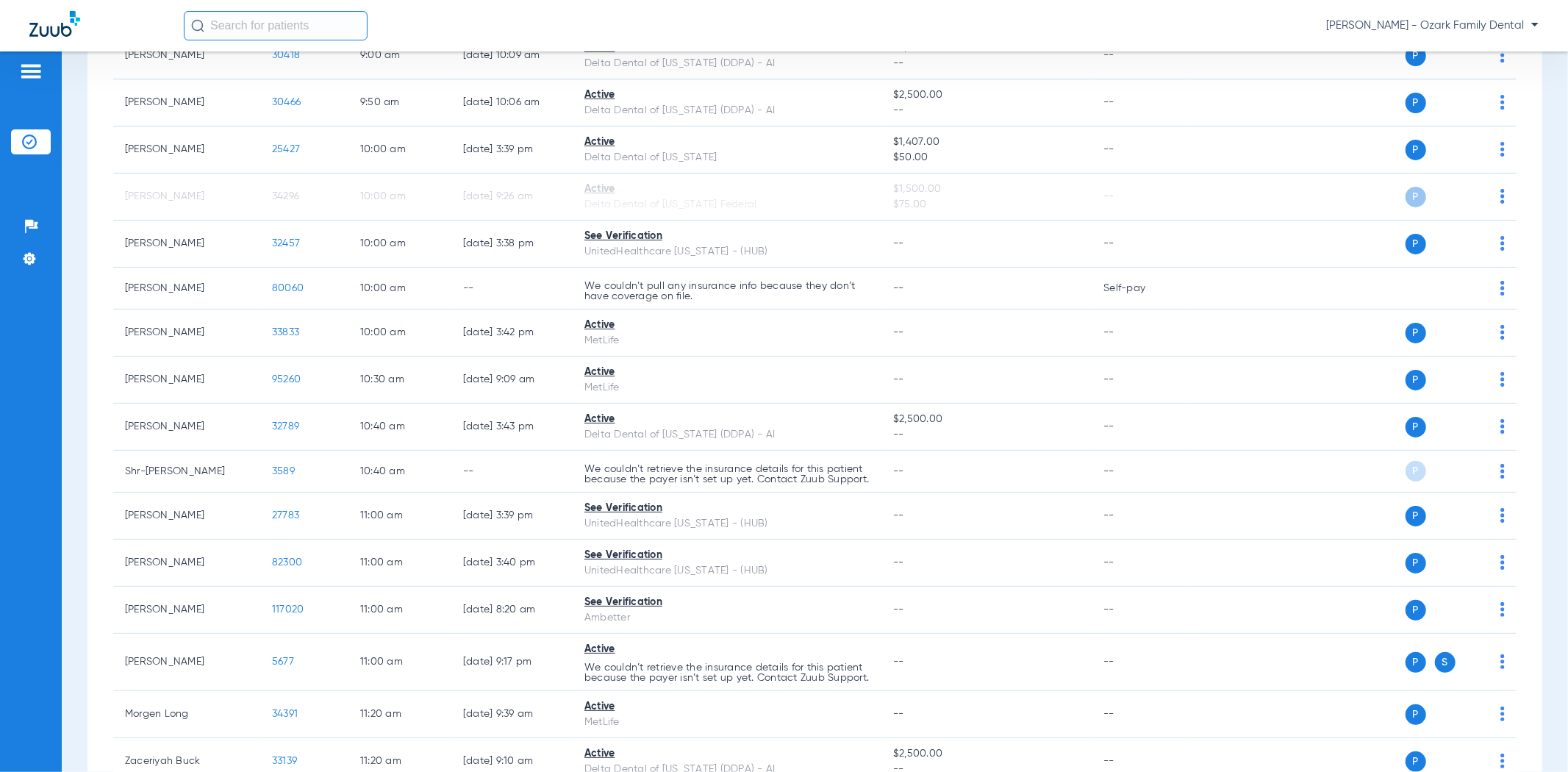
scroll to position [0, 0]
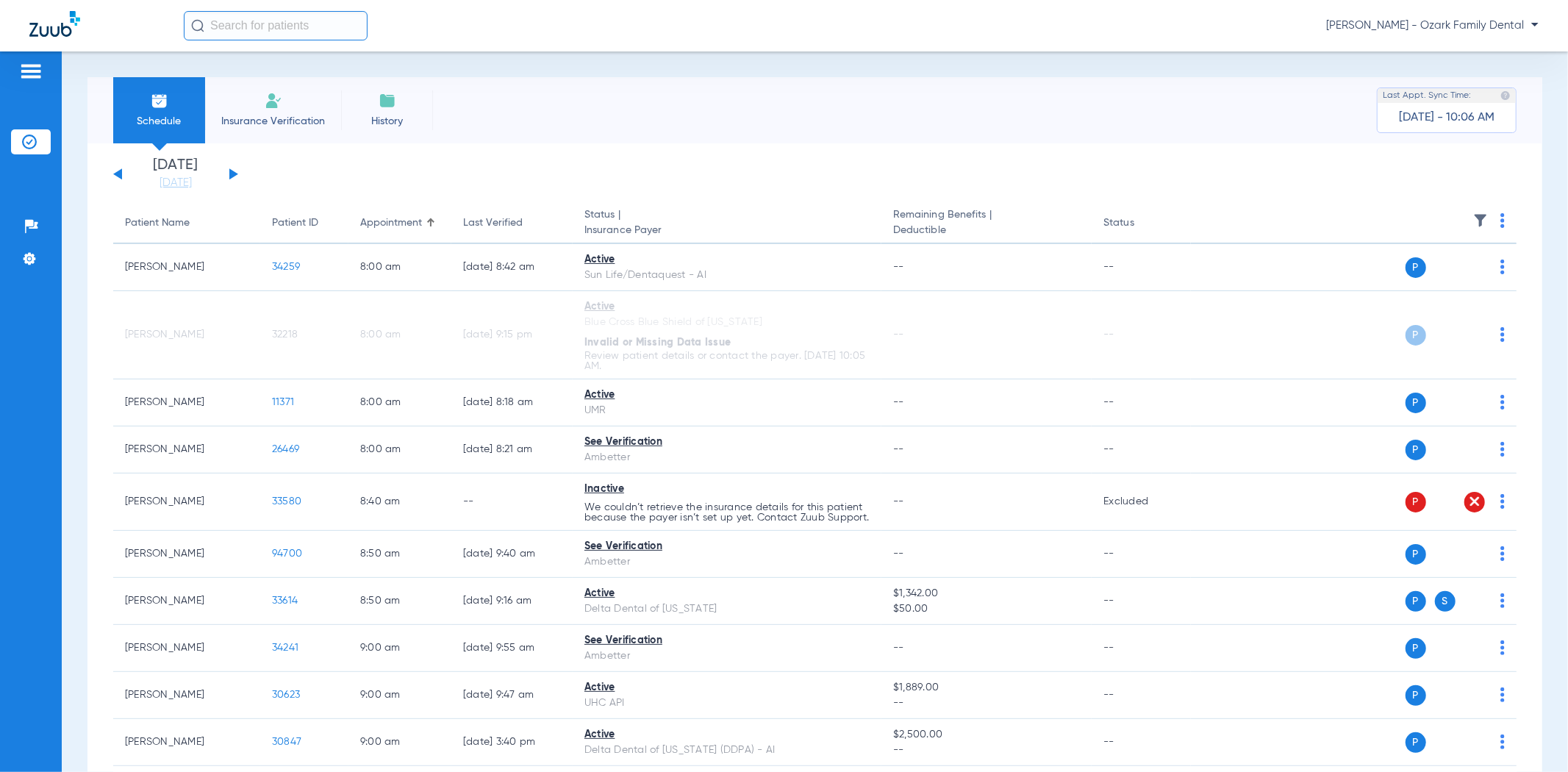
click at [230, 173] on button at bounding box center [234, 174] width 9 height 11
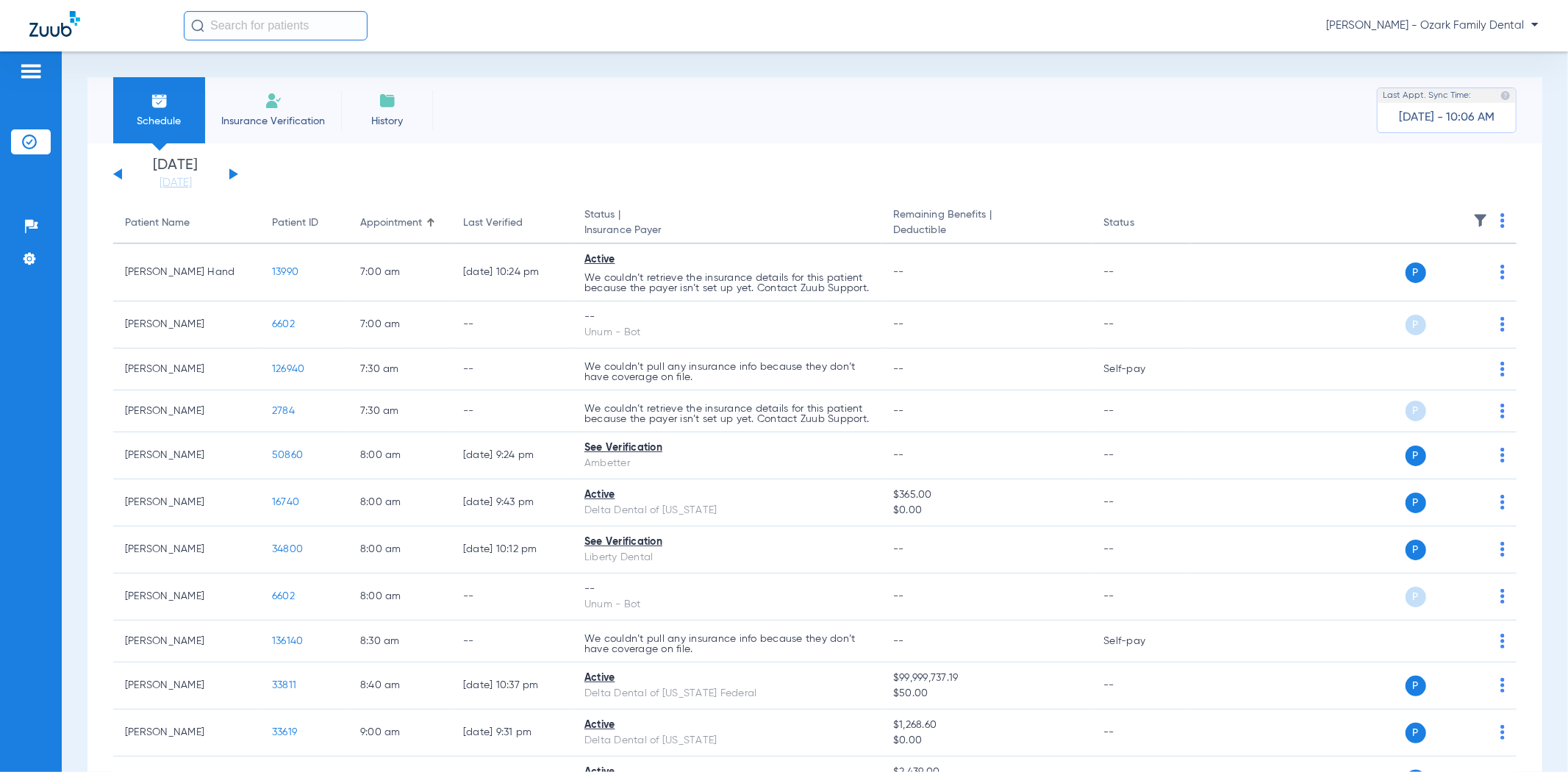
click at [116, 174] on button at bounding box center [118, 174] width 9 height 11
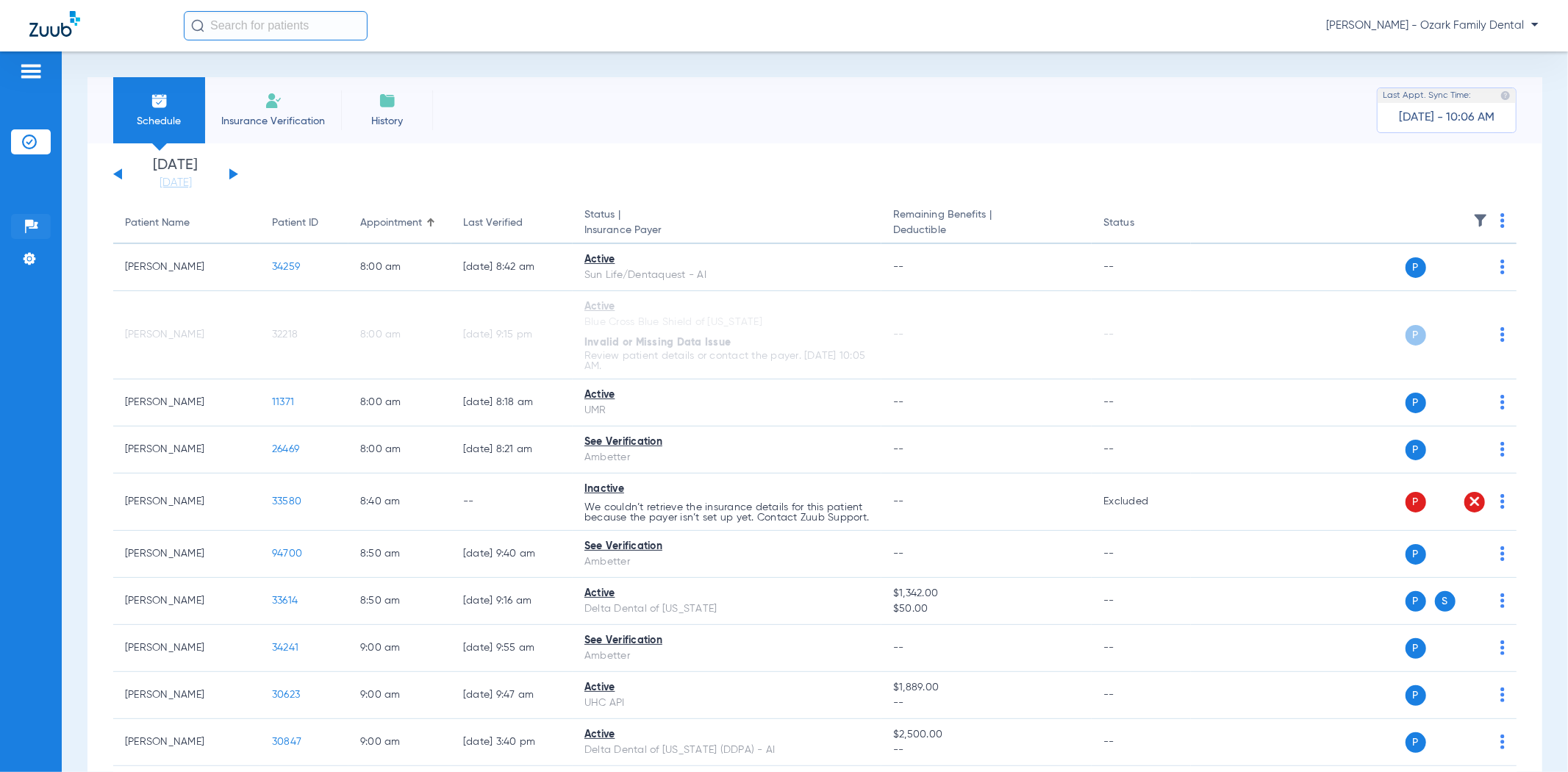
click at [34, 223] on img at bounding box center [31, 226] width 15 height 15
drag, startPoint x: 1173, startPoint y: 118, endPoint x: 1179, endPoint y: 116, distance: 6.3
click at [1173, 116] on div "Schedule Insurance Verification History Last Appt. Sync Time: [DATE] - 10:06 AM" at bounding box center [815, 110] width 1455 height 66
click at [230, 168] on div "[DATE] [DATE] [DATE] [DATE] [DATE] [DATE] [DATE] [DATE] [DATE] [DATE] [DATE] [D…" at bounding box center [175, 175] width 125 height 33
click at [234, 175] on button at bounding box center [234, 174] width 9 height 11
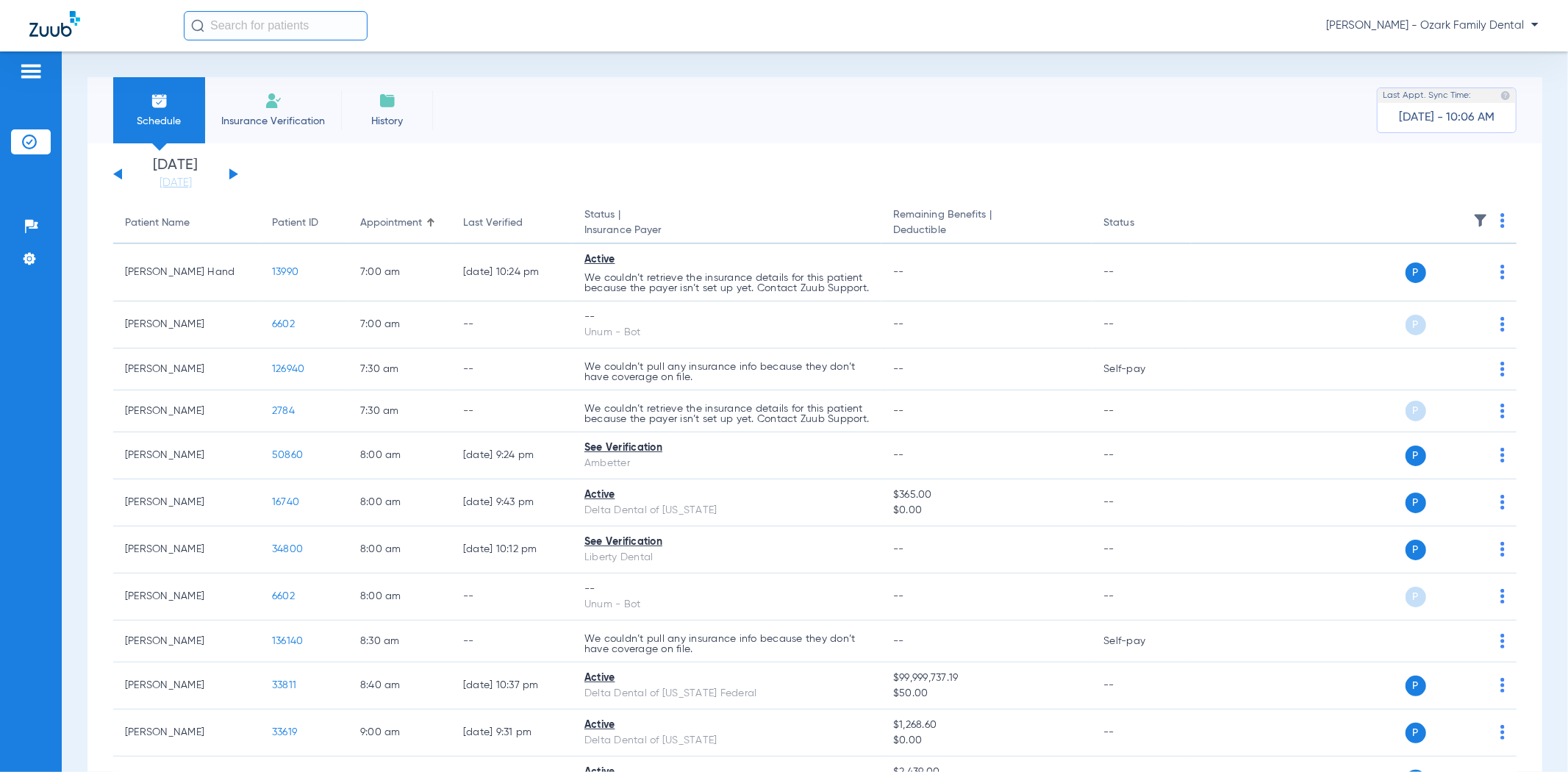
click at [119, 176] on button at bounding box center [118, 174] width 9 height 11
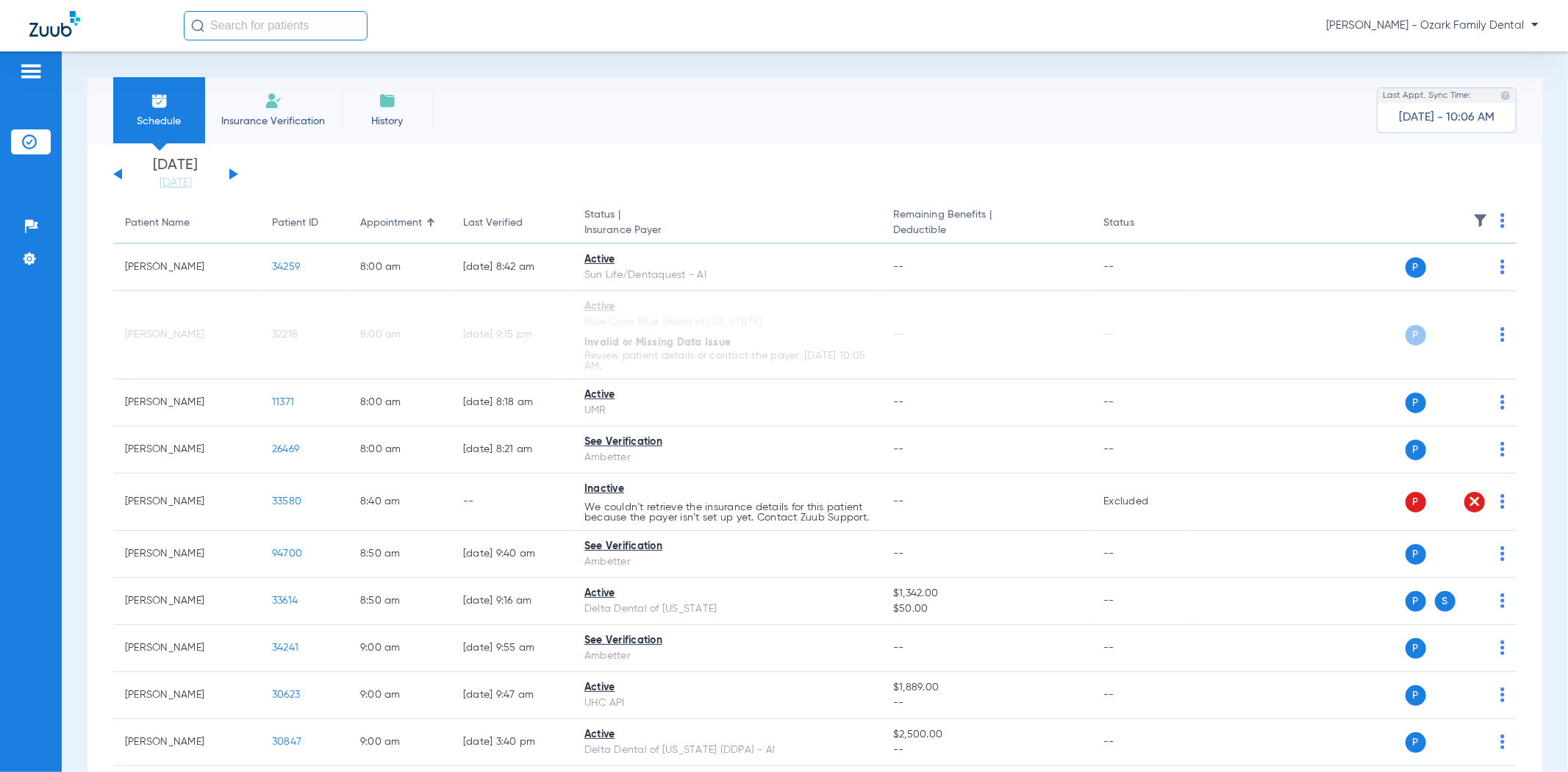
click at [241, 160] on app-single-date-navigator "[DATE] [DATE] [DATE] [DATE] [DATE] [DATE] [DATE] [DATE] [DATE] [DATE] [DATE] [D…" at bounding box center [815, 175] width 1403 height 33
click at [234, 170] on div "[DATE] [DATE] [DATE] [DATE] [DATE] [DATE] [DATE] [DATE] [DATE] [DATE] [DATE] [D…" at bounding box center [175, 175] width 125 height 33
click at [234, 177] on div "[DATE] [DATE] [DATE] [DATE] [DATE] [DATE] [DATE] [DATE] [DATE] [DATE] [DATE] [D…" at bounding box center [175, 175] width 125 height 33
click at [230, 175] on button at bounding box center [234, 174] width 9 height 11
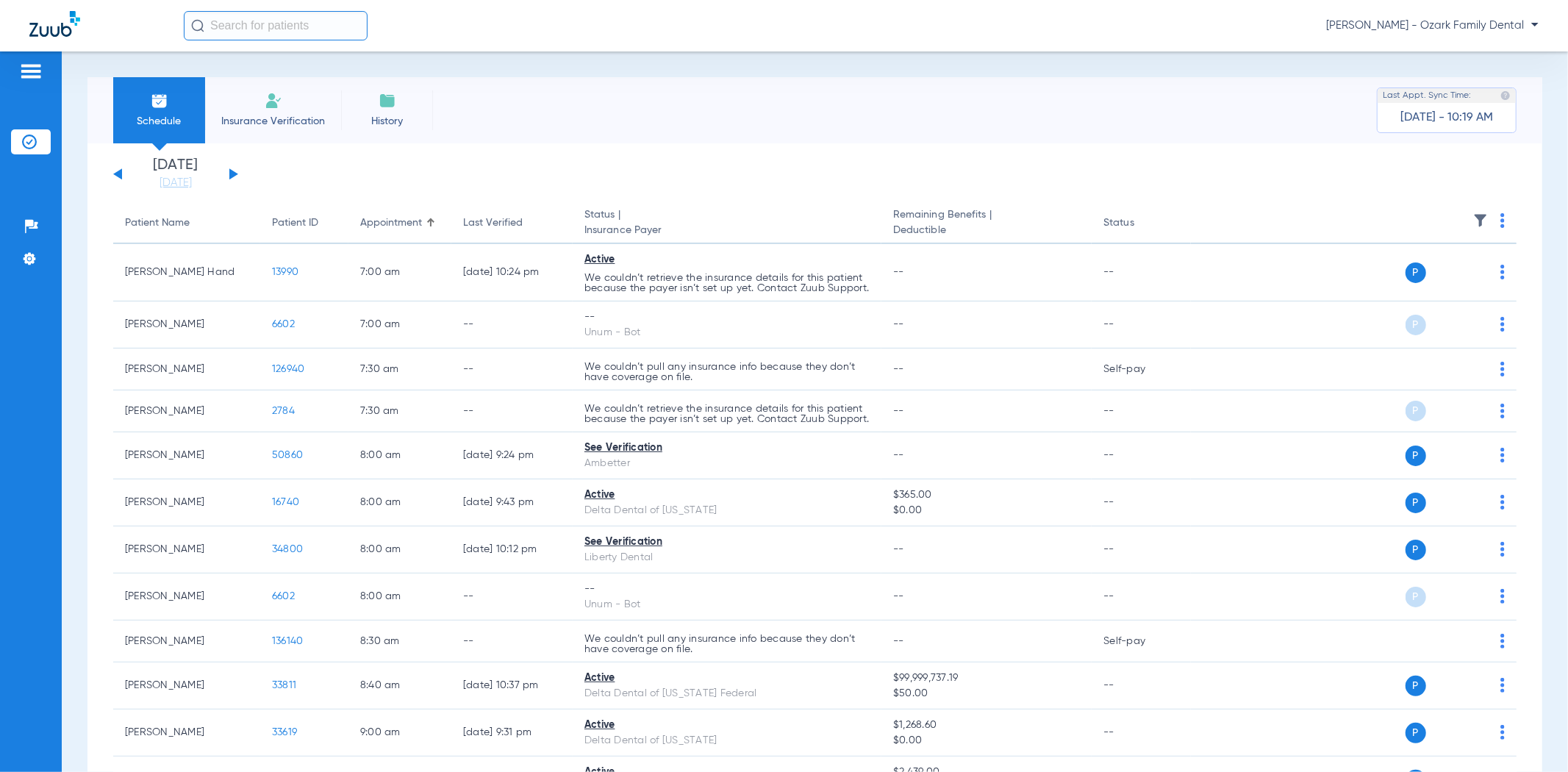
click at [114, 175] on div "[DATE] [DATE] [DATE] [DATE] [DATE] [DATE] [DATE] [DATE] [DATE] [DATE] [DATE] [D…" at bounding box center [175, 175] width 125 height 33
click at [119, 176] on button at bounding box center [118, 174] width 9 height 11
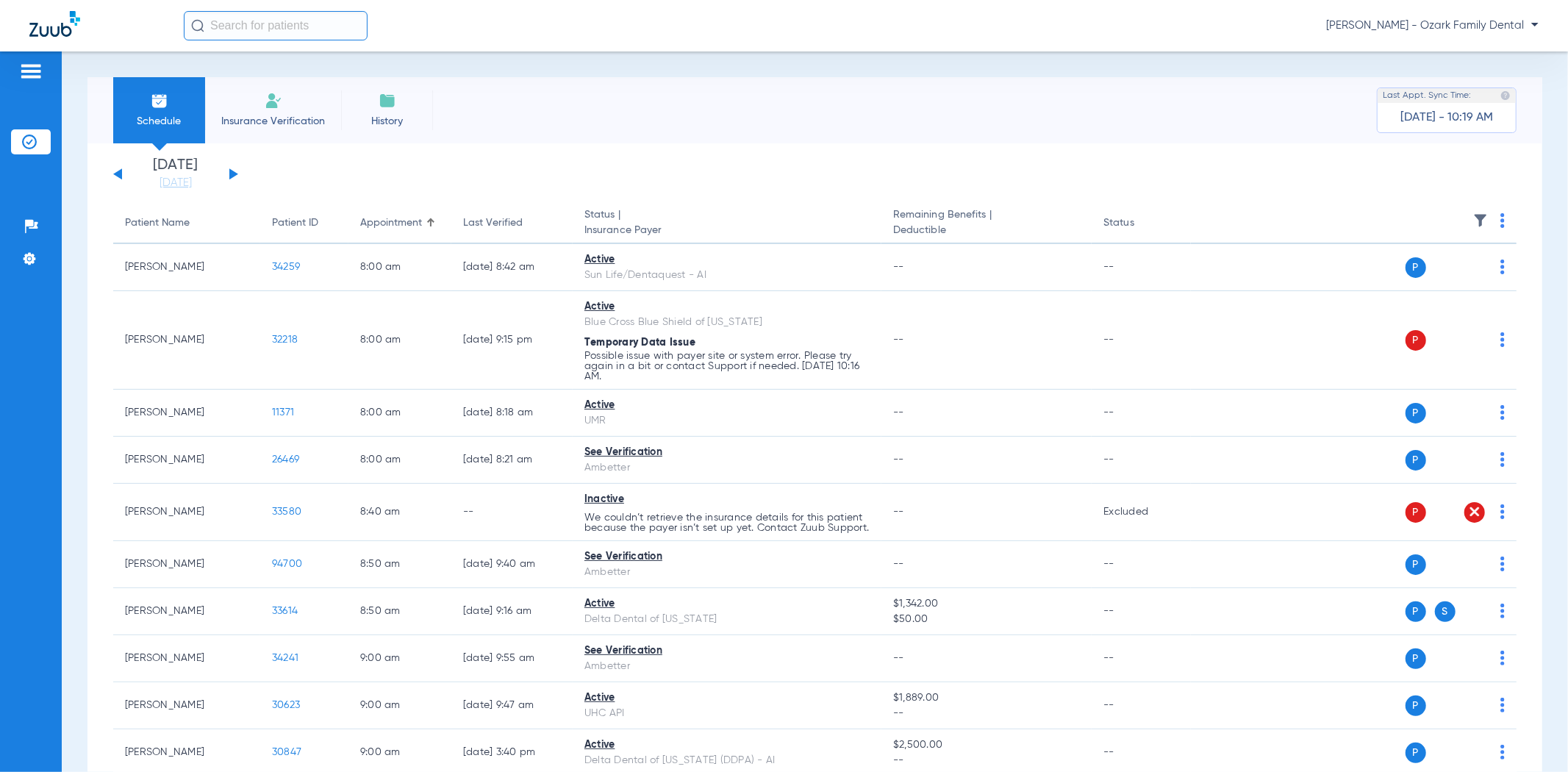
click at [231, 174] on button at bounding box center [234, 174] width 9 height 11
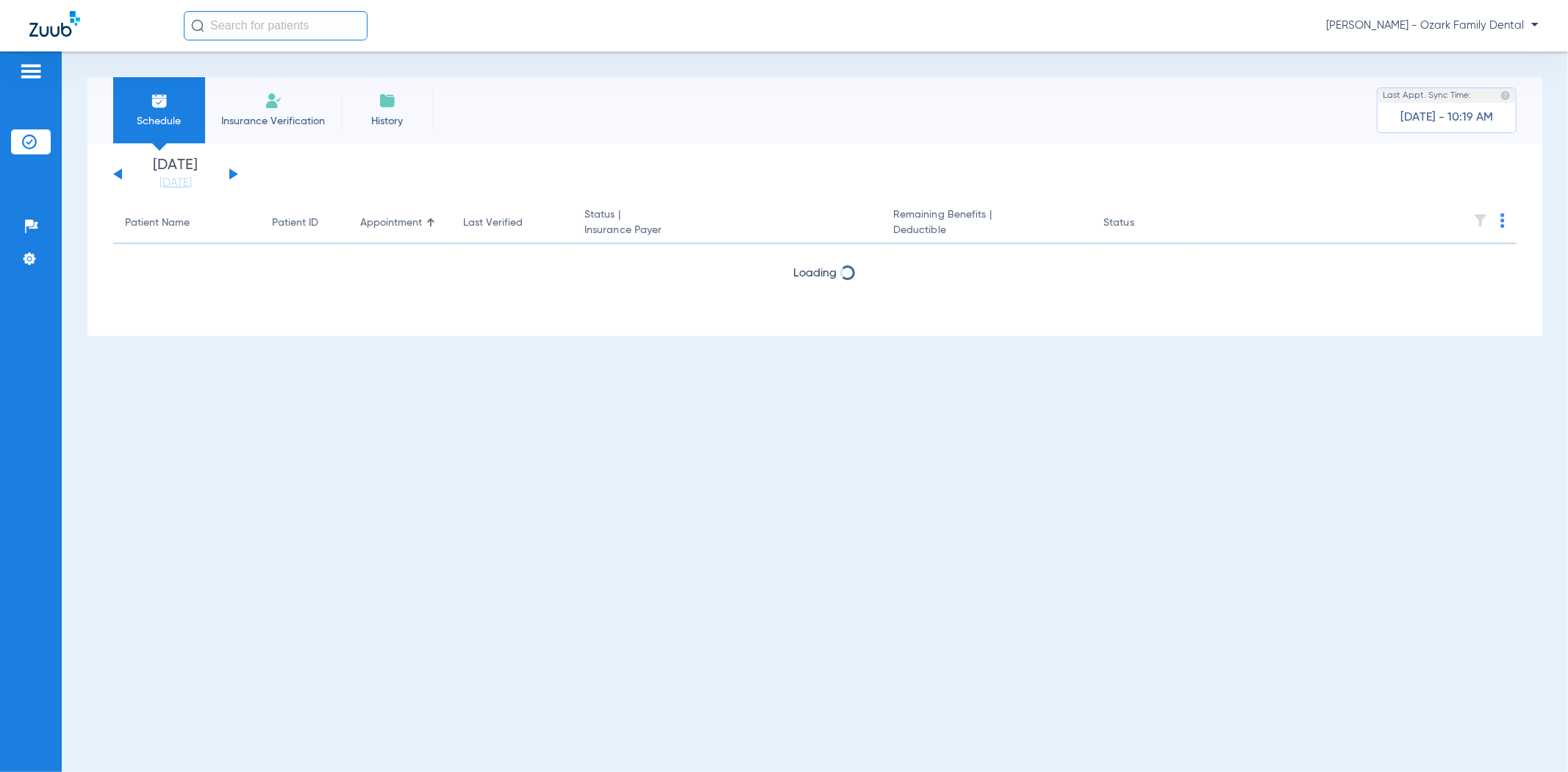
click at [231, 174] on button at bounding box center [234, 174] width 9 height 11
